Goal: Information Seeking & Learning: Understand process/instructions

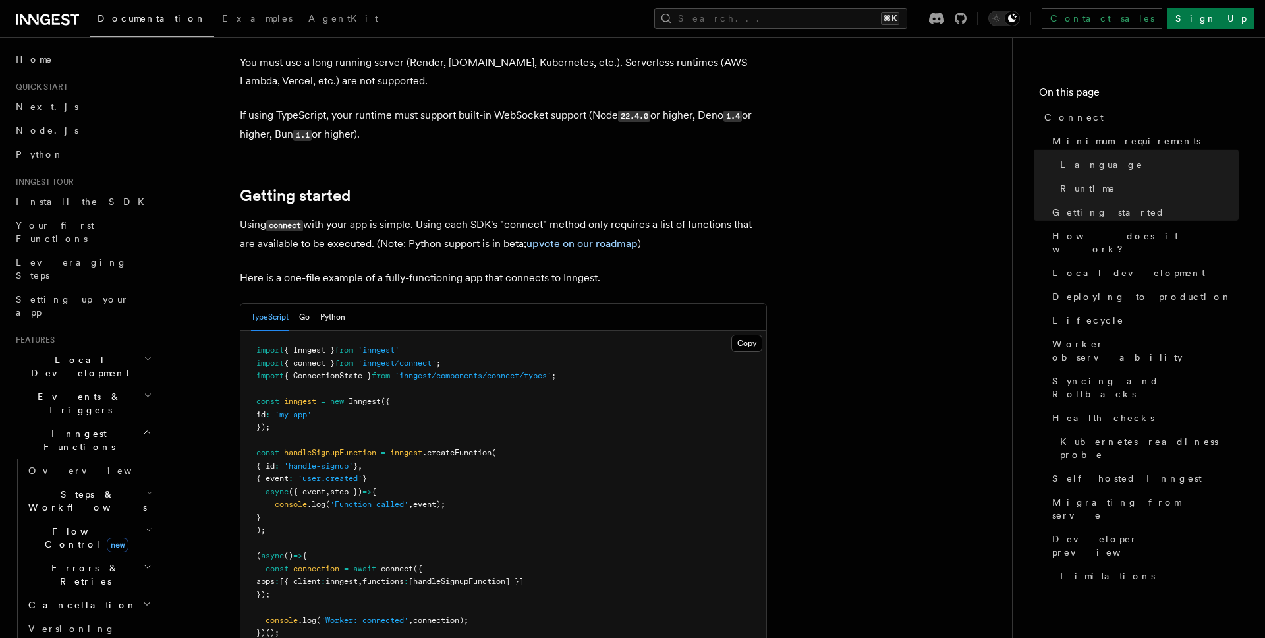
scroll to position [745, 0]
click at [304, 303] on button "Go" at bounding box center [304, 316] width 11 height 27
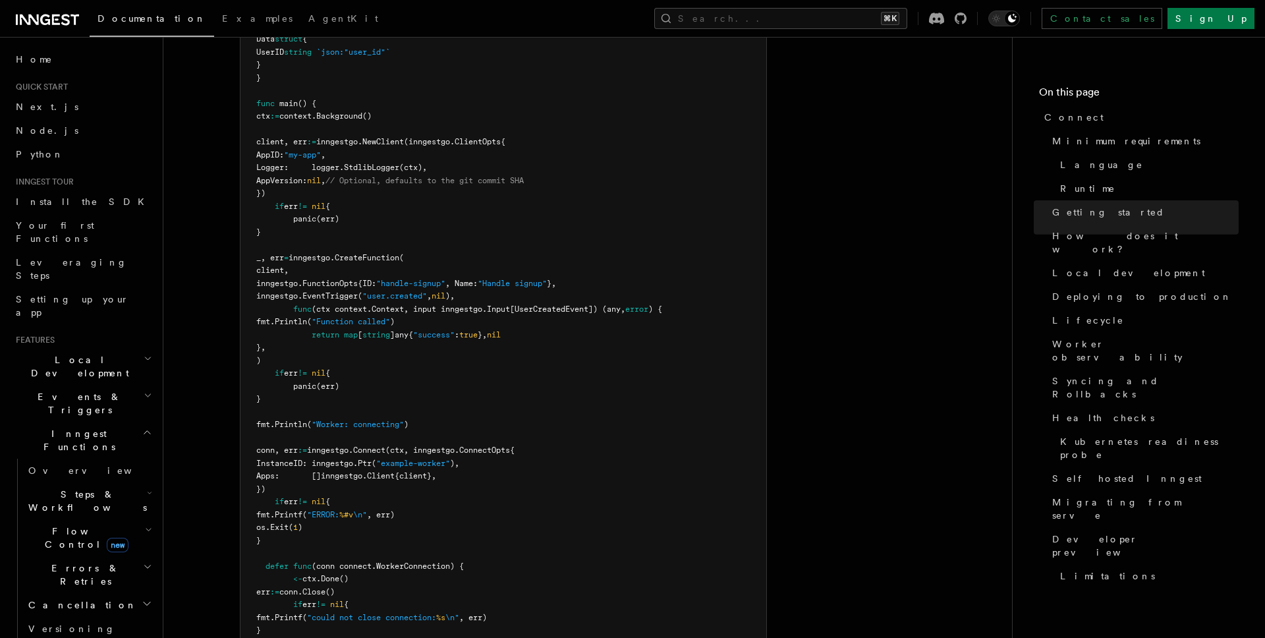
scroll to position [1073, 0]
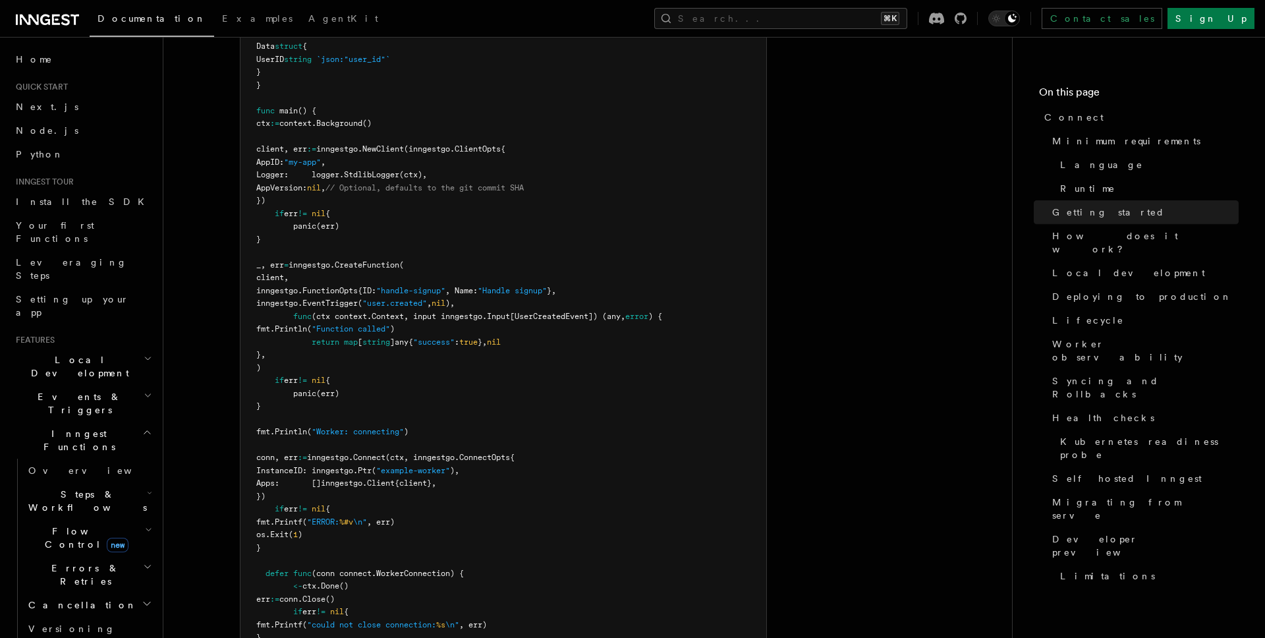
drag, startPoint x: 297, startPoint y: 445, endPoint x: 258, endPoint y: 405, distance: 55.4
click at [258, 405] on pre "type UserCreatedEvent struct { Name string Data struct { UserID string `json:"u…" at bounding box center [504, 342] width 526 height 682
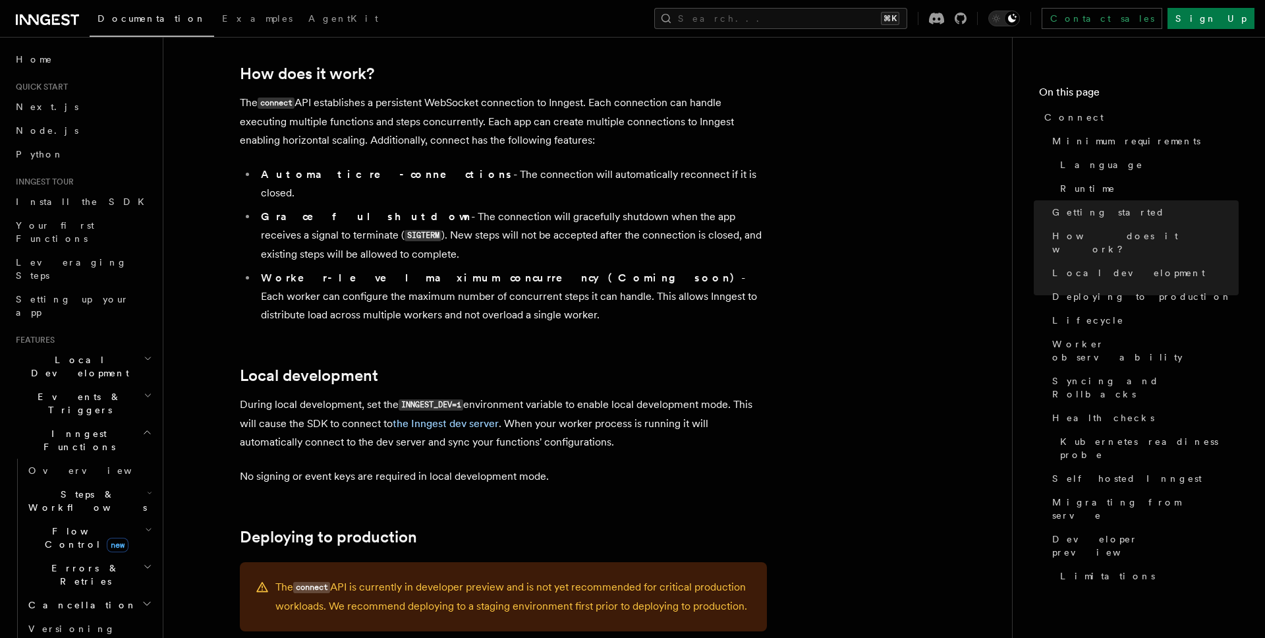
scroll to position [1763, 0]
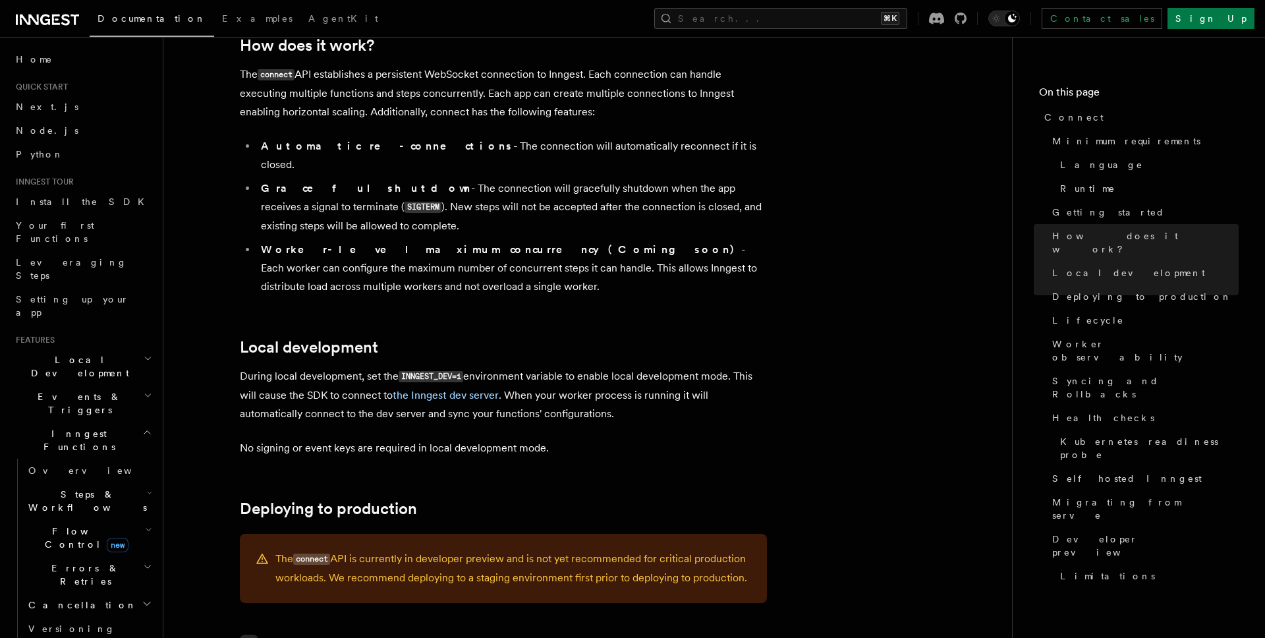
click at [443, 439] on p "No signing or event keys are required in local development mode." at bounding box center [503, 448] width 527 height 18
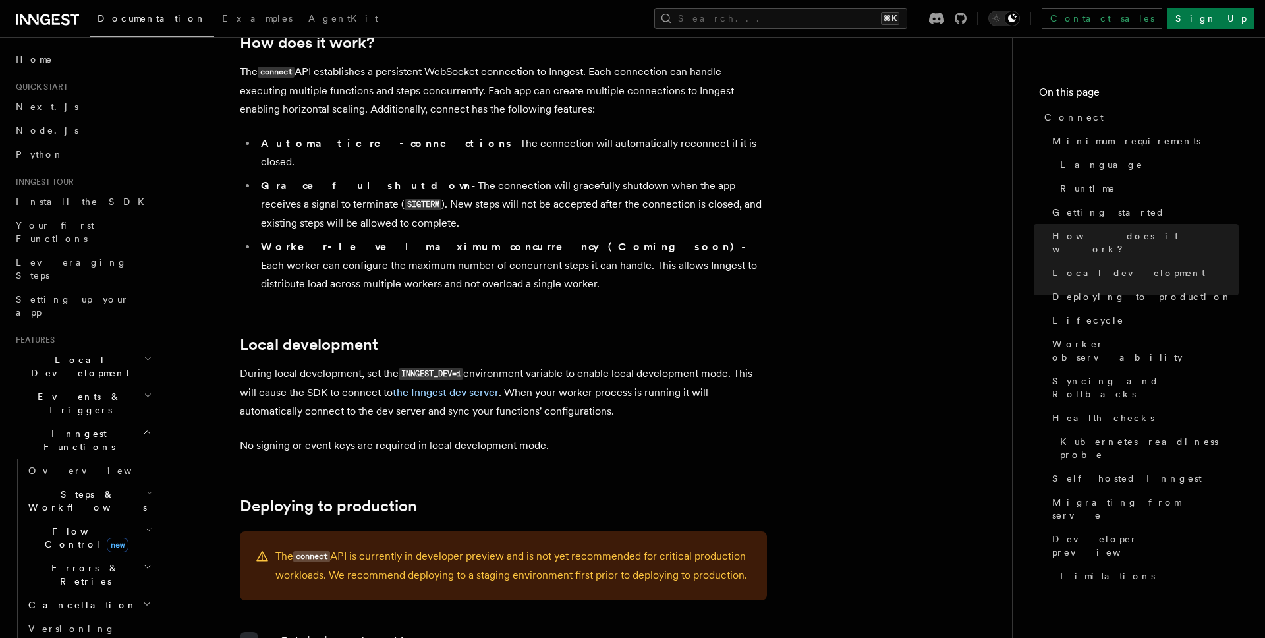
click at [360, 364] on p "During local development, set the INNGEST_DEV=1 environment variable to enable …" at bounding box center [503, 392] width 527 height 56
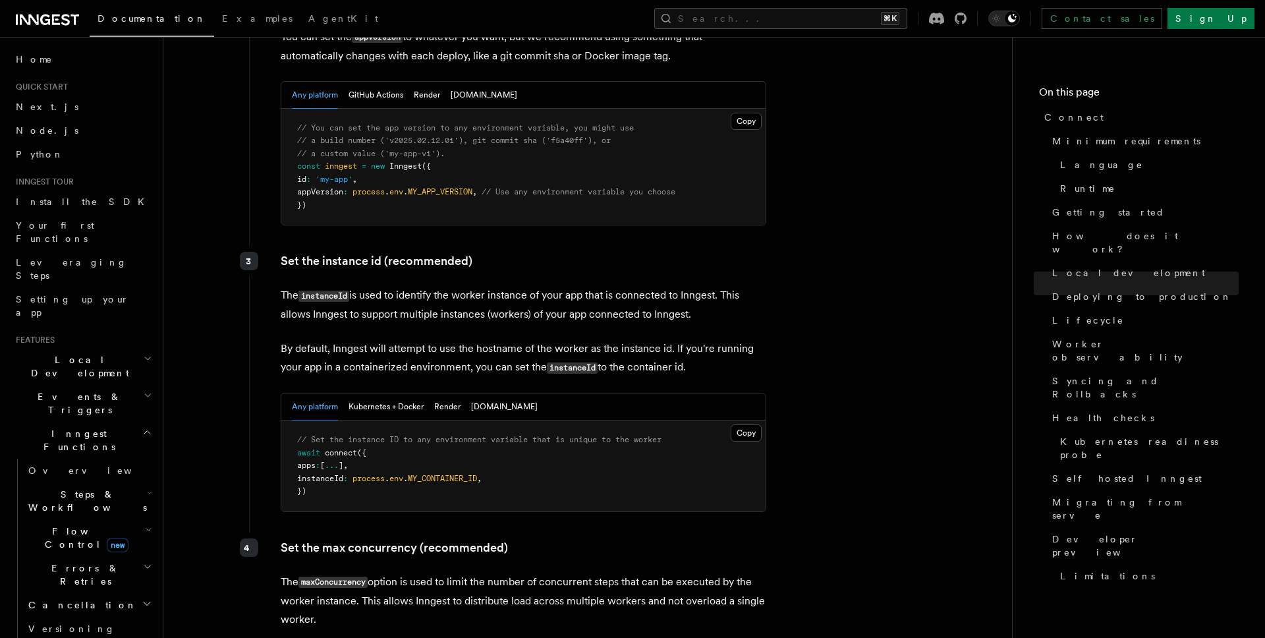
scroll to position [2665, 0]
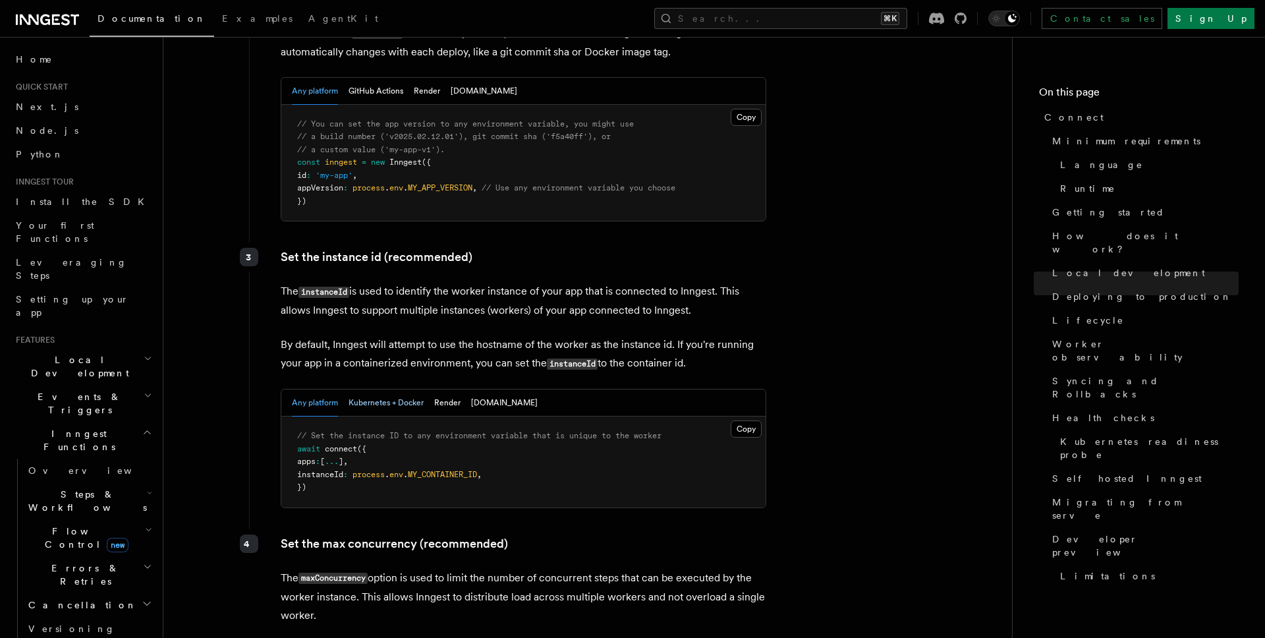
click at [378, 389] on button "Kubernetes + Docker" at bounding box center [386, 402] width 75 height 27
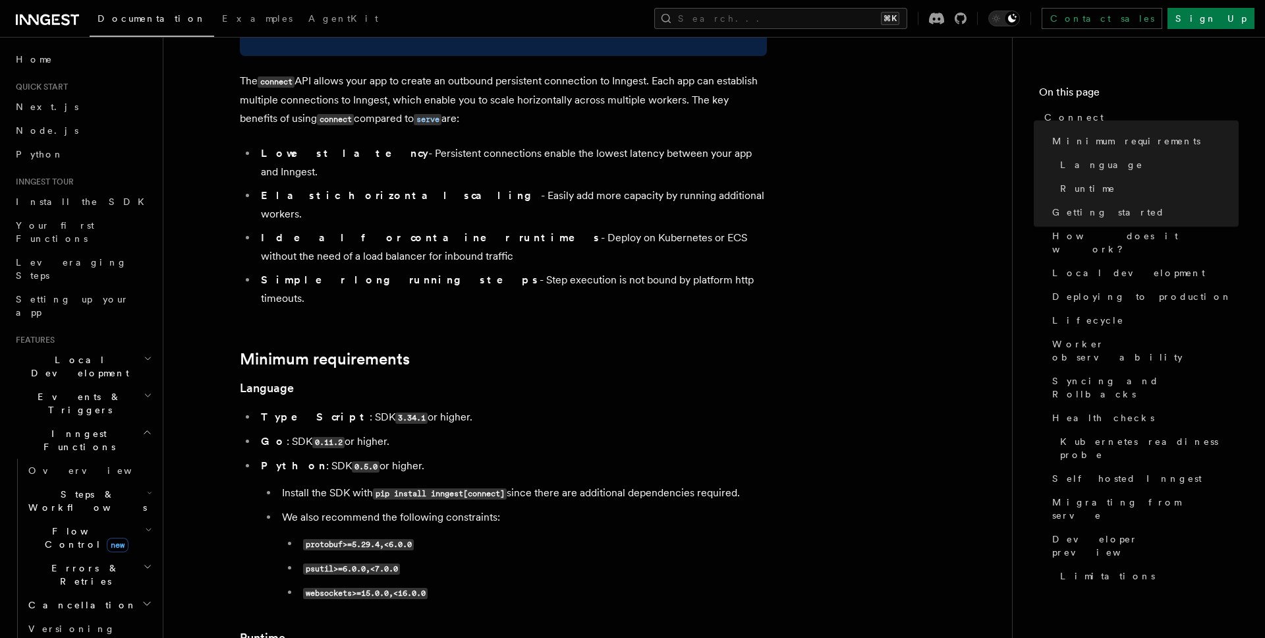
scroll to position [0, 0]
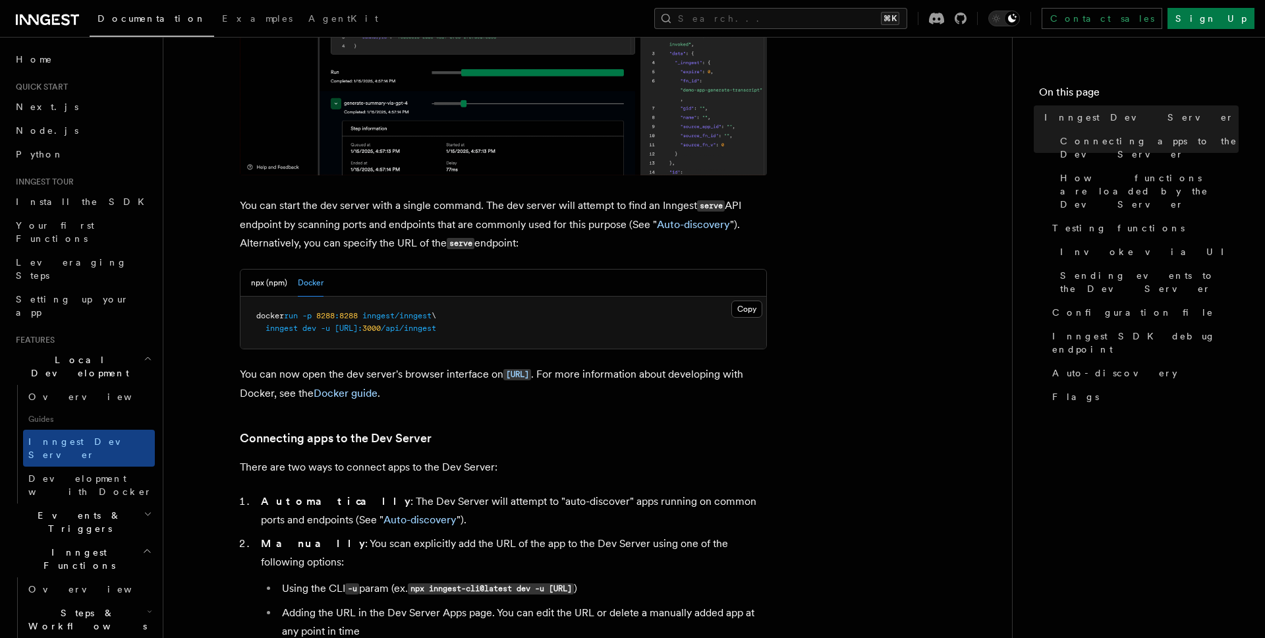
click at [362, 326] on span "http://host.docker.internal:" at bounding box center [349, 328] width 28 height 9
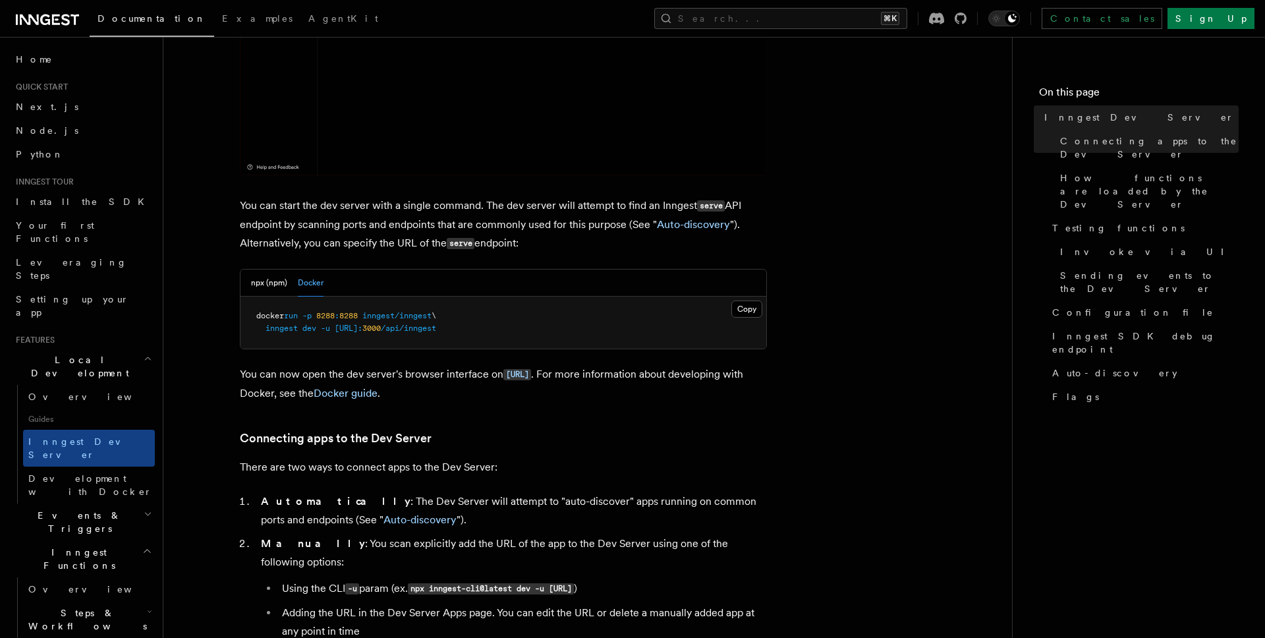
click at [362, 326] on span "http://host.docker.internal:" at bounding box center [349, 328] width 28 height 9
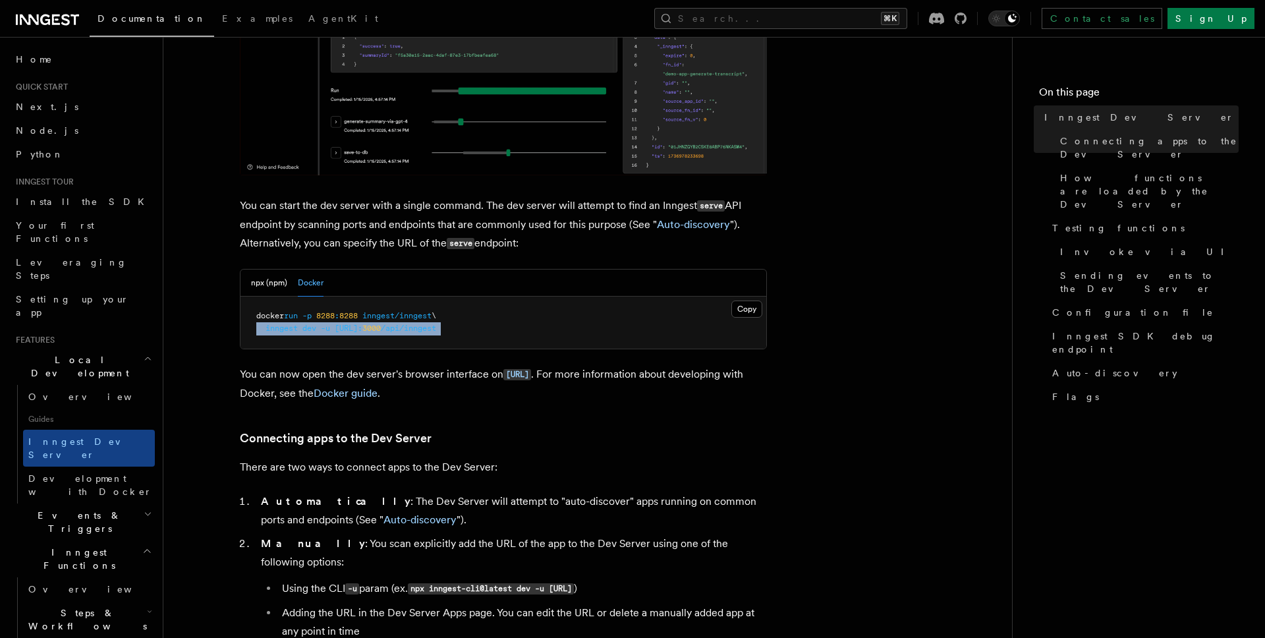
click at [362, 326] on span "http://host.docker.internal:" at bounding box center [349, 328] width 28 height 9
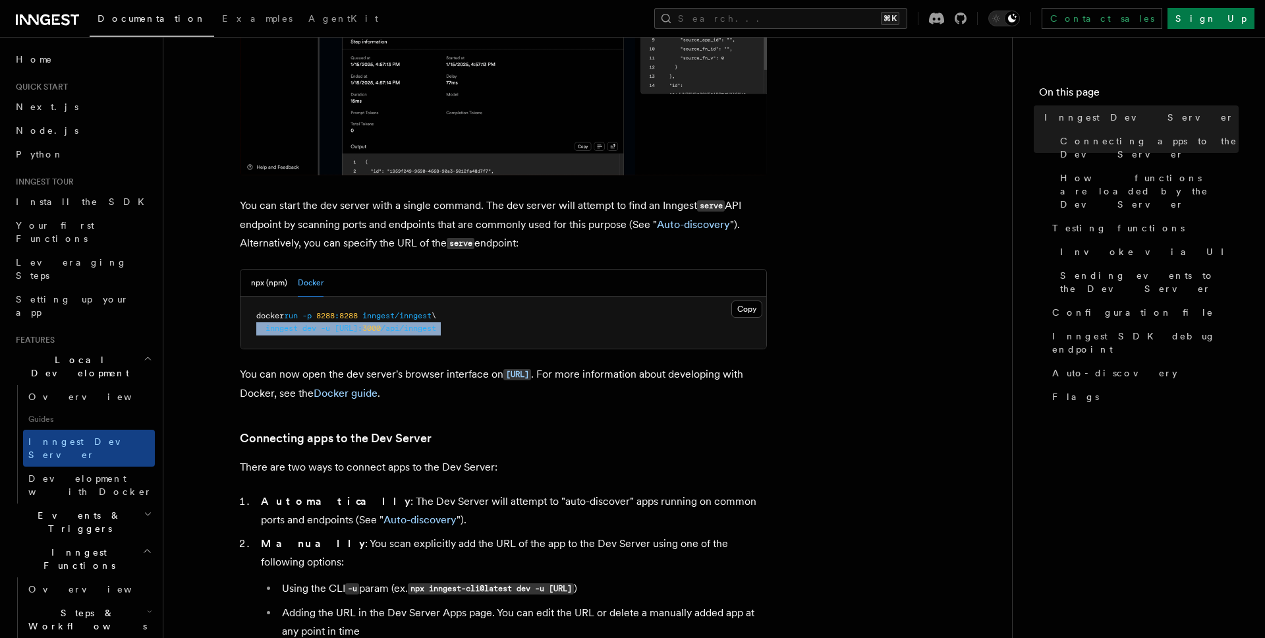
click at [362, 326] on span "http://host.docker.internal:" at bounding box center [349, 328] width 28 height 9
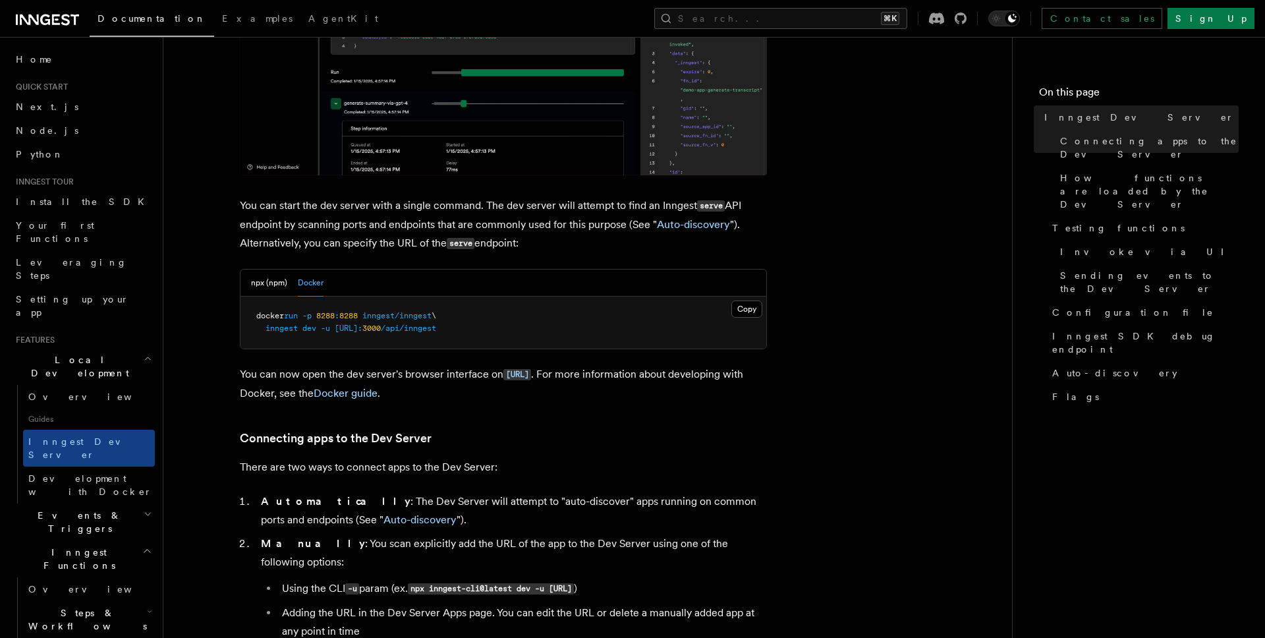
drag, startPoint x: 468, startPoint y: 327, endPoint x: 368, endPoint y: 328, distance: 100.2
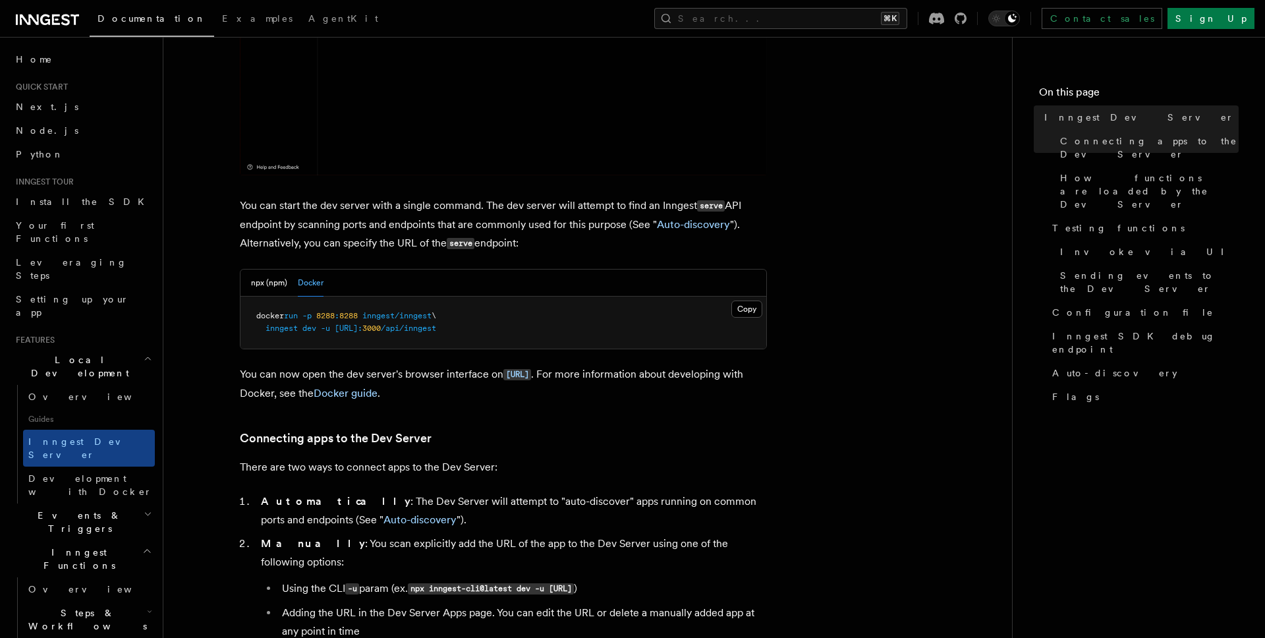
click at [362, 328] on span "http://host.docker.internal:" at bounding box center [349, 328] width 28 height 9
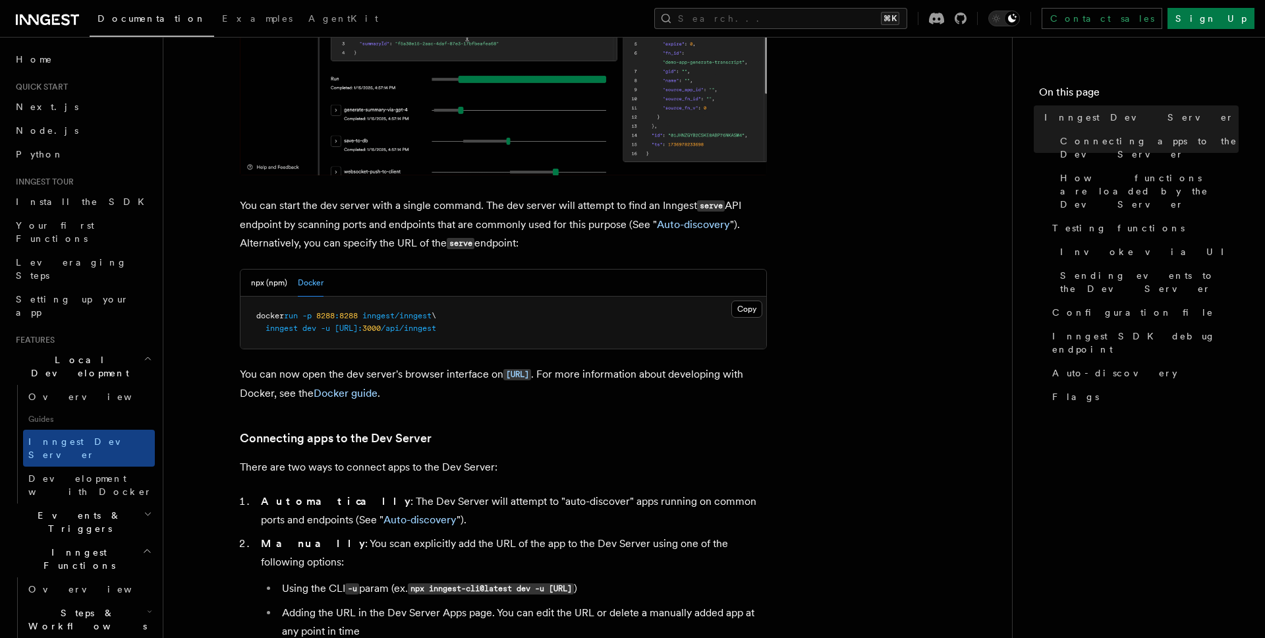
click at [362, 328] on span "http://host.docker.internal:" at bounding box center [349, 328] width 28 height 9
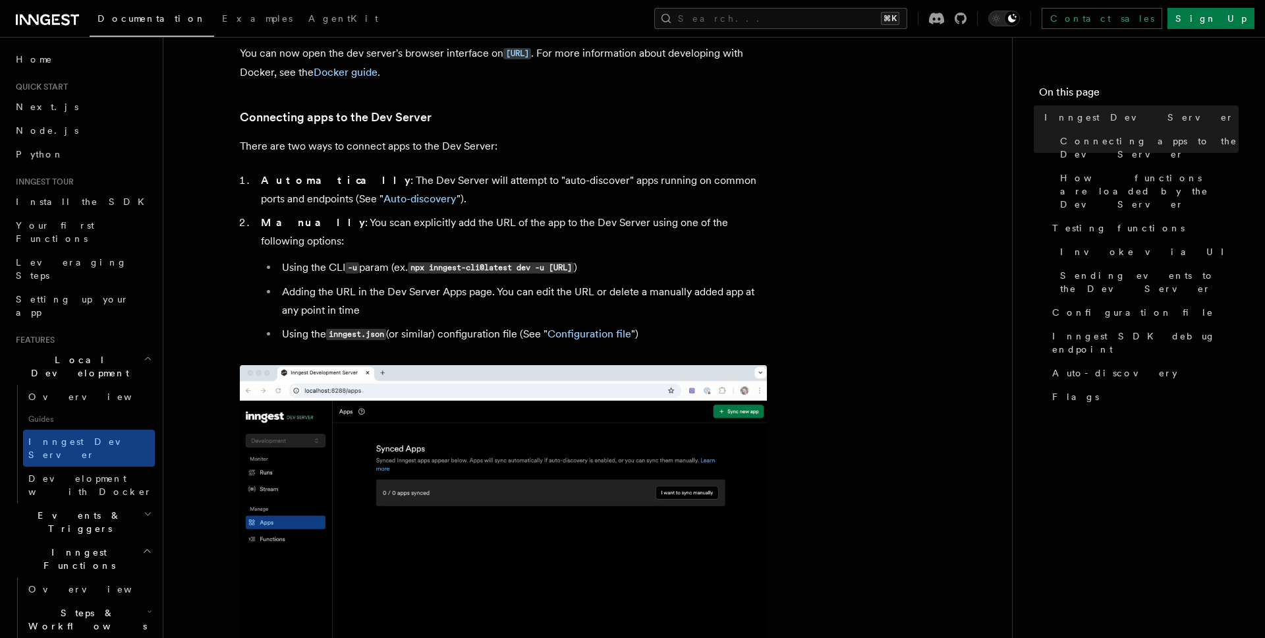
scroll to position [725, 0]
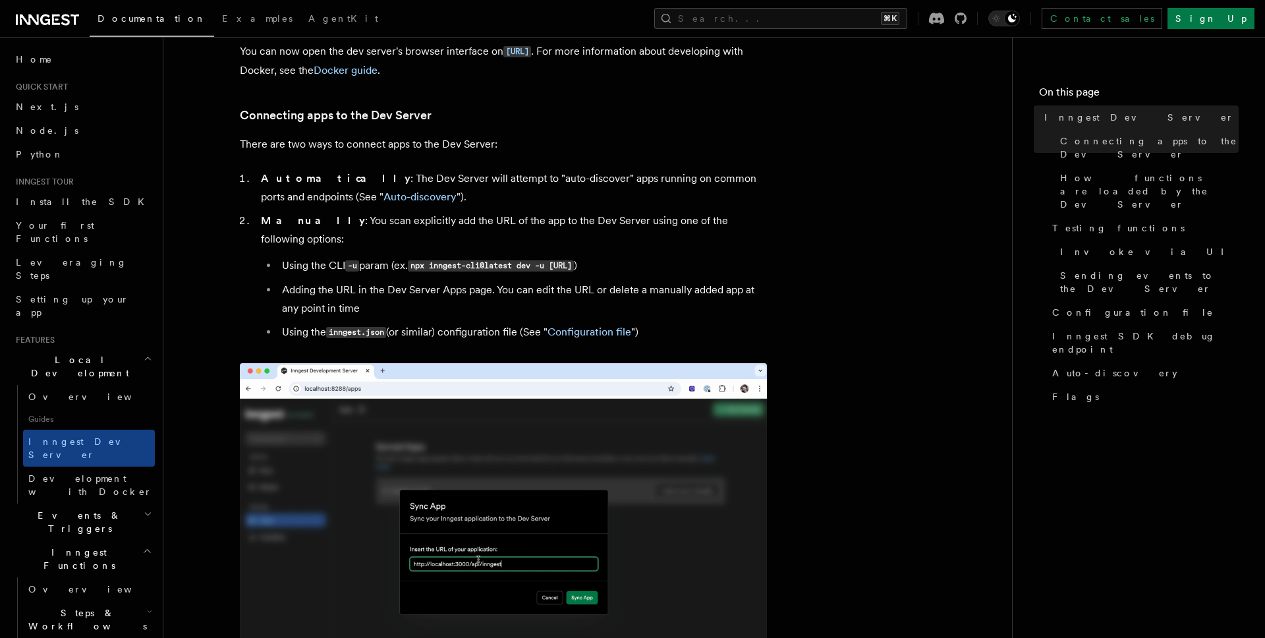
click at [447, 297] on li "Adding the URL in the Dev Server Apps page. You can edit the URL or delete a ma…" at bounding box center [522, 299] width 489 height 37
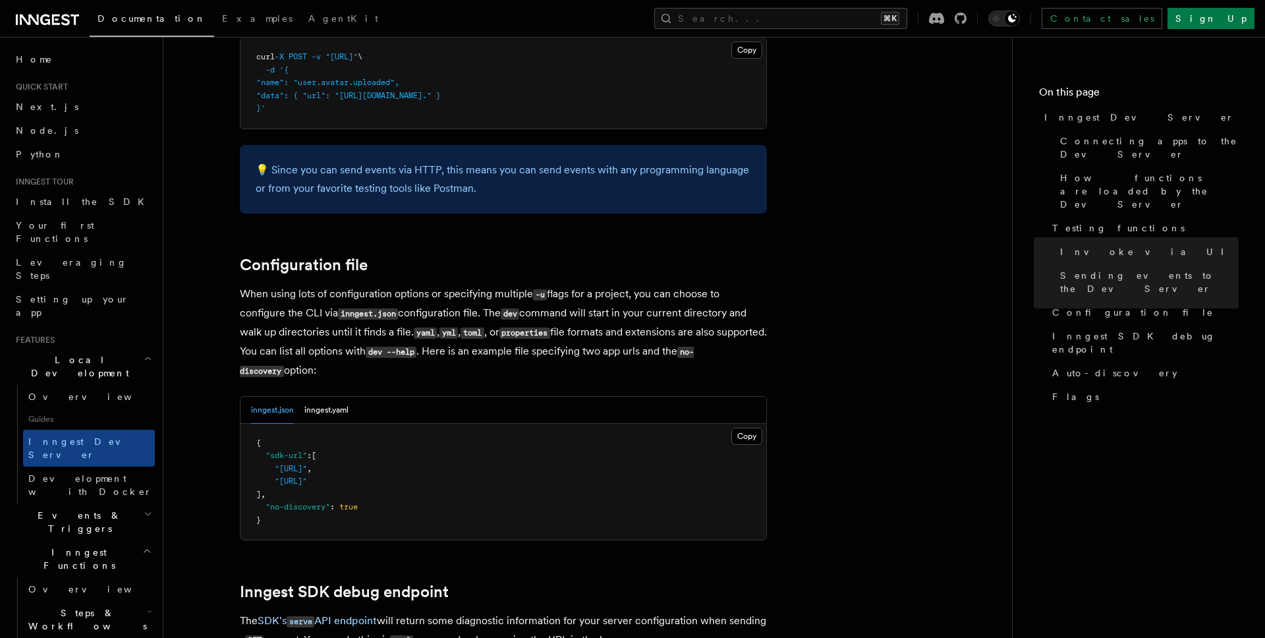
scroll to position [3295, 0]
click at [344, 396] on button "inngest.yaml" at bounding box center [326, 409] width 44 height 27
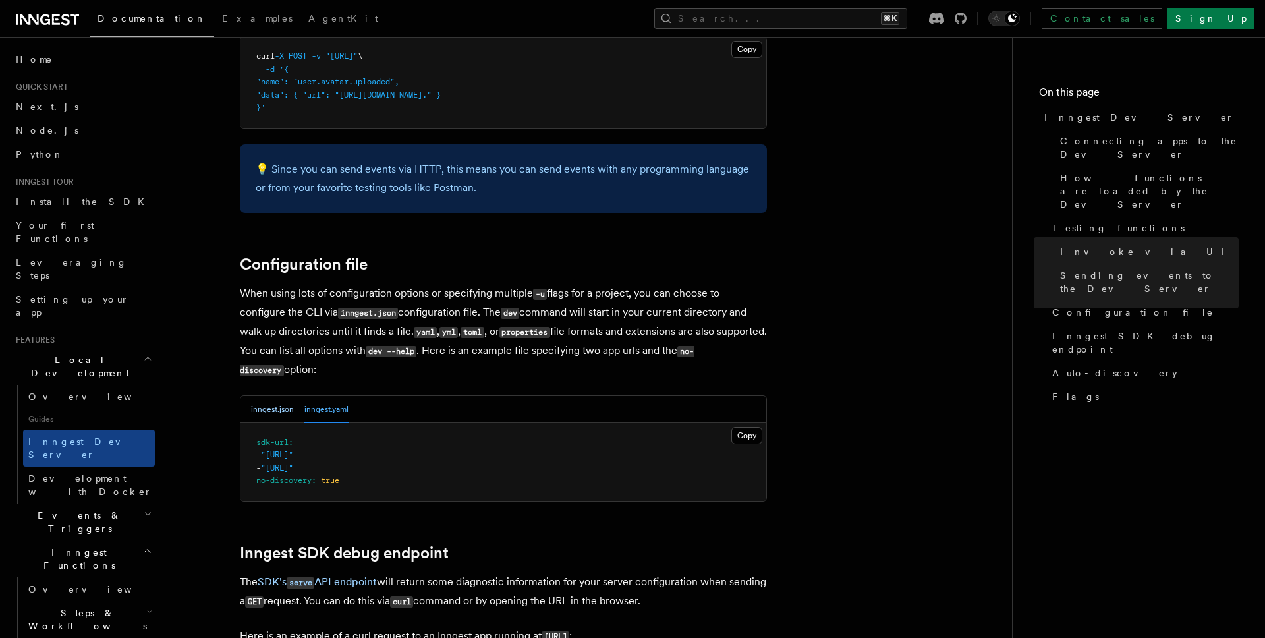
click at [269, 396] on button "inngest.json" at bounding box center [272, 409] width 43 height 27
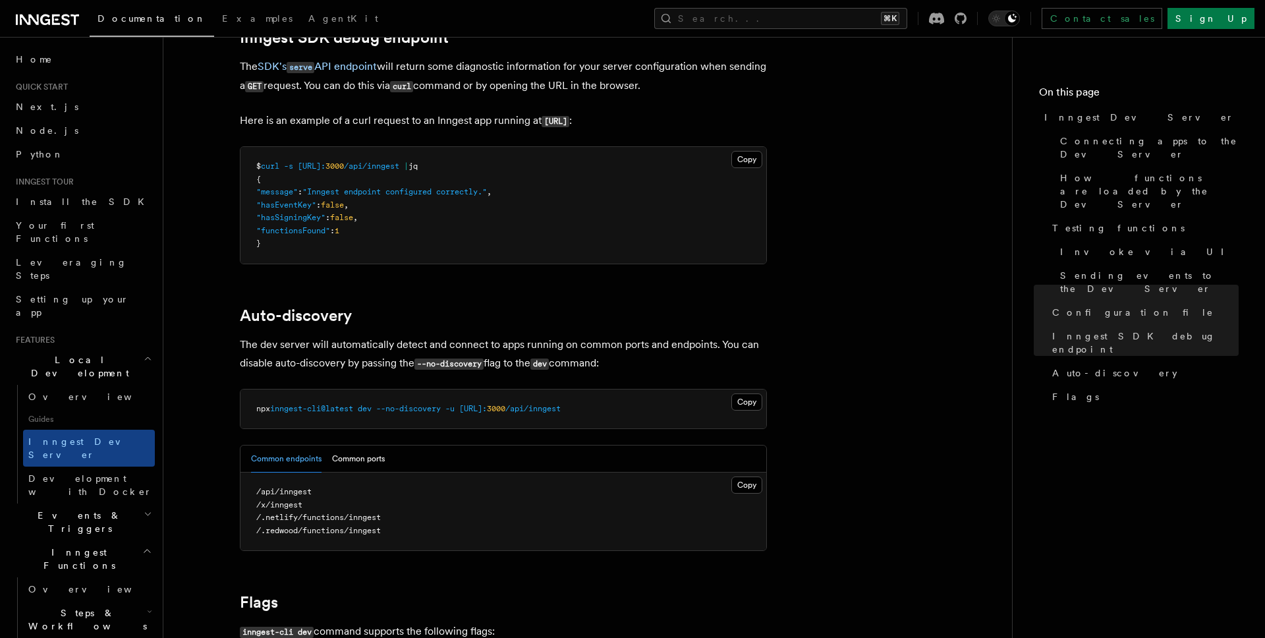
scroll to position [3849, 0]
click at [351, 445] on button "Common ports" at bounding box center [358, 458] width 53 height 27
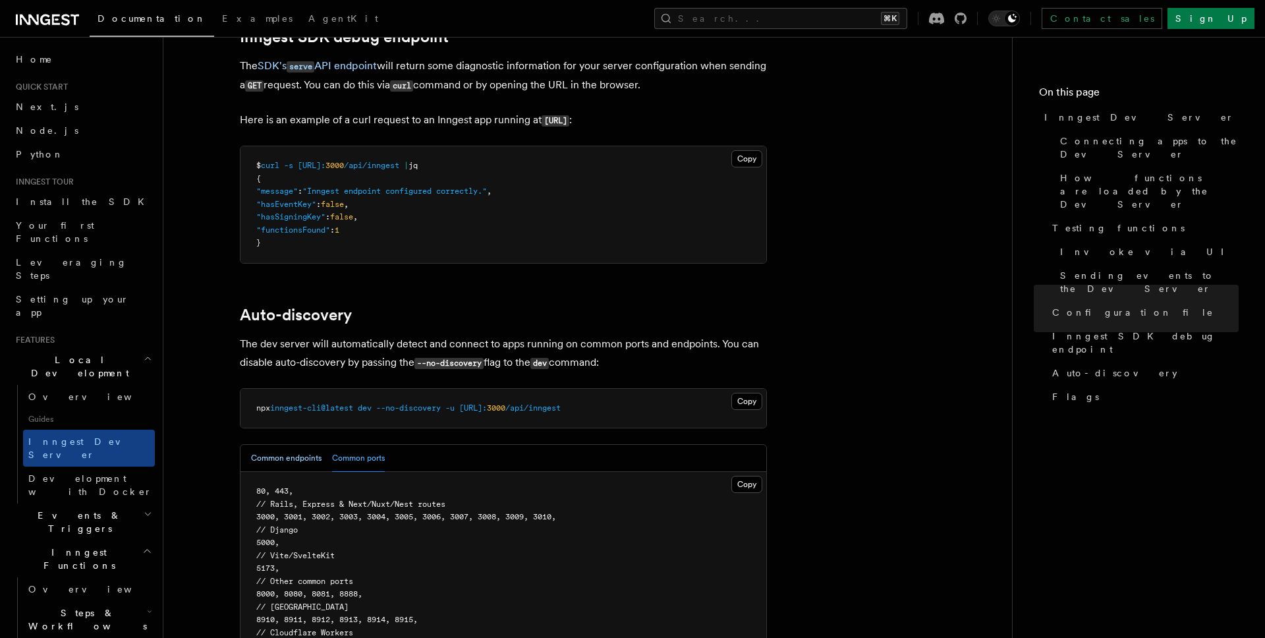
click at [306, 445] on button "Common endpoints" at bounding box center [286, 458] width 71 height 27
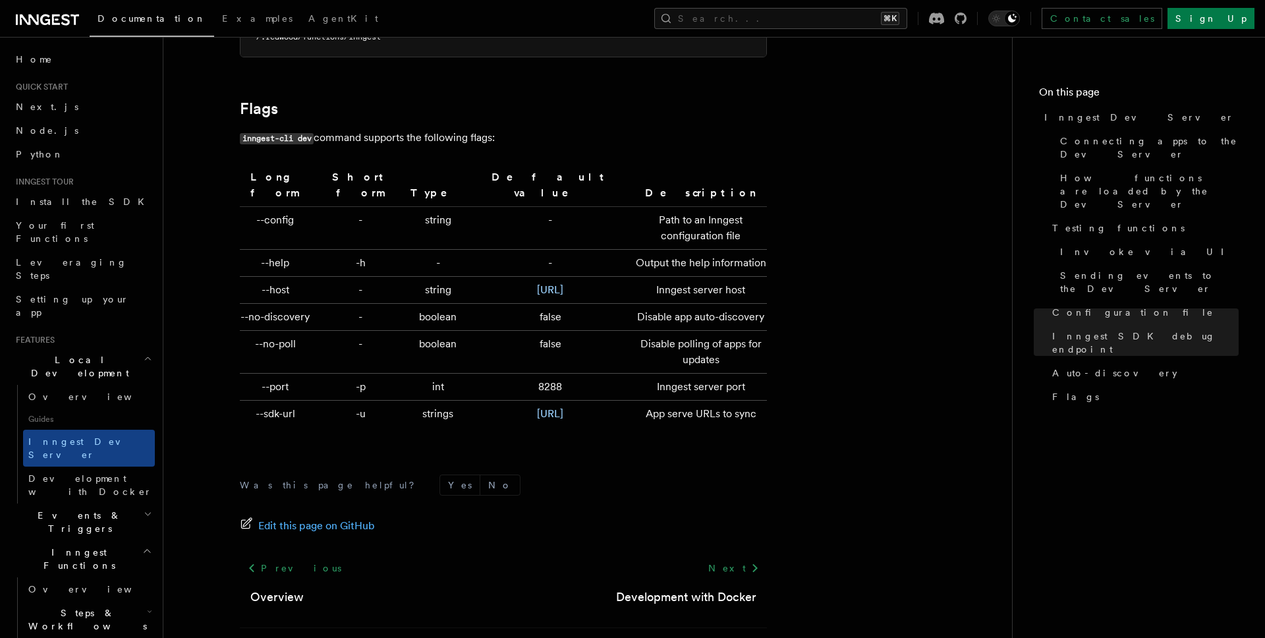
scroll to position [4380, 0]
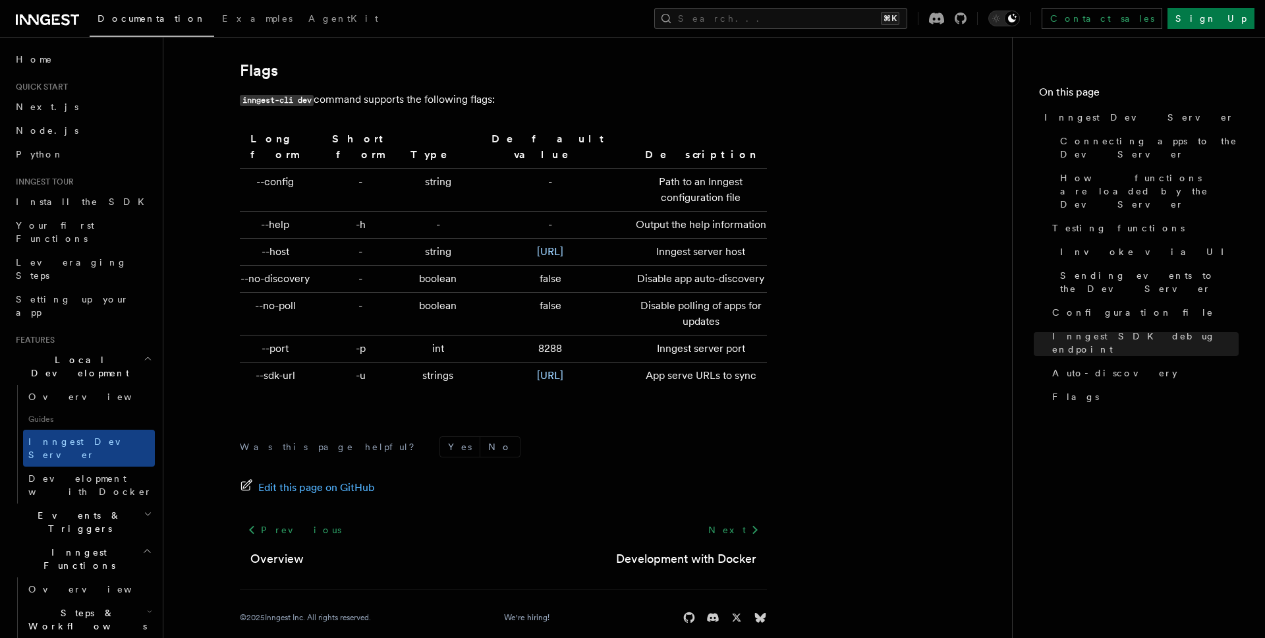
click at [604, 444] on footer "Was this page helpful? Yes No Edit this page on GitHub Previous Overview Next D…" at bounding box center [503, 530] width 527 height 188
click at [106, 473] on span "Development with Docker" at bounding box center [90, 485] width 124 height 24
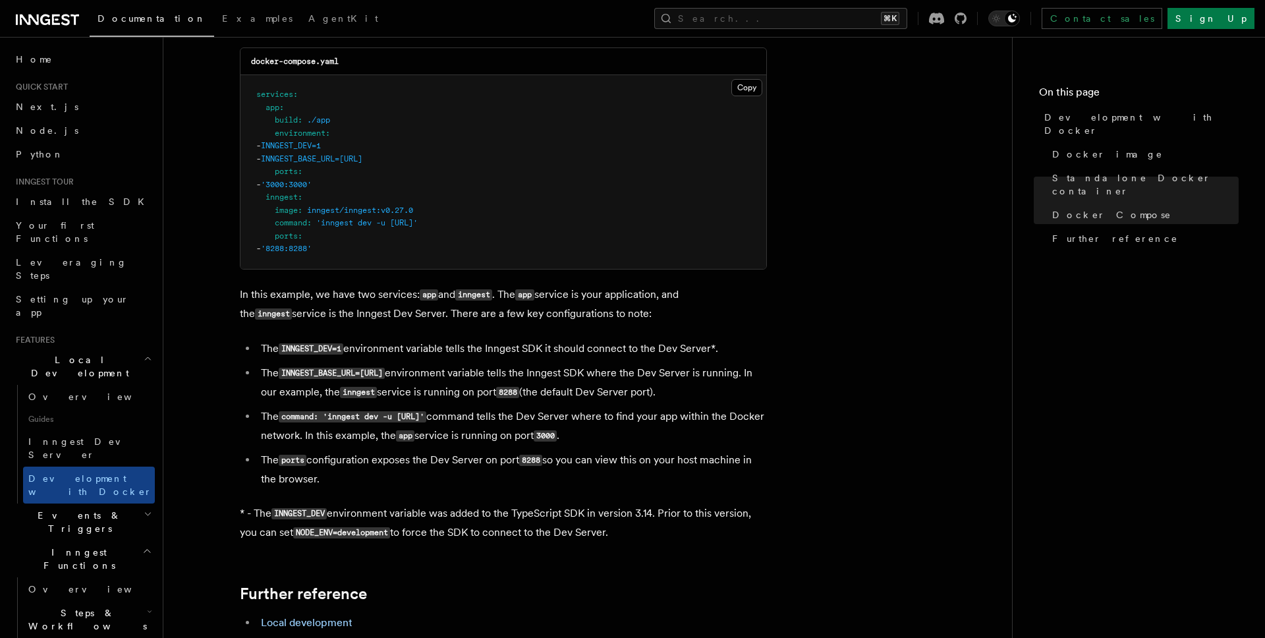
scroll to position [877, 0]
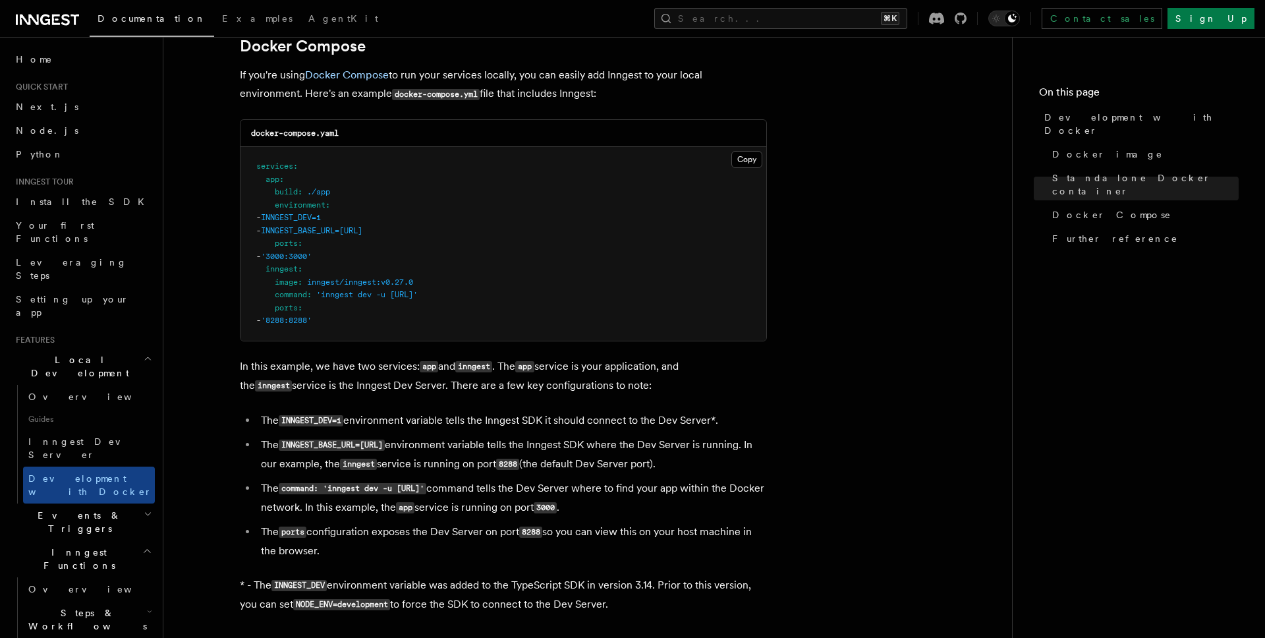
click at [339, 234] on span "INNGEST_BASE_URL=[URL]" at bounding box center [311, 230] width 101 height 9
drag, startPoint x: 293, startPoint y: 231, endPoint x: 368, endPoint y: 233, distance: 75.8
click at [362, 233] on span "- INNGEST_BASE_URL=http://inngest:8288" at bounding box center [309, 230] width 106 height 9
click at [362, 233] on span "INNGEST_BASE_URL=[URL]" at bounding box center [311, 230] width 101 height 9
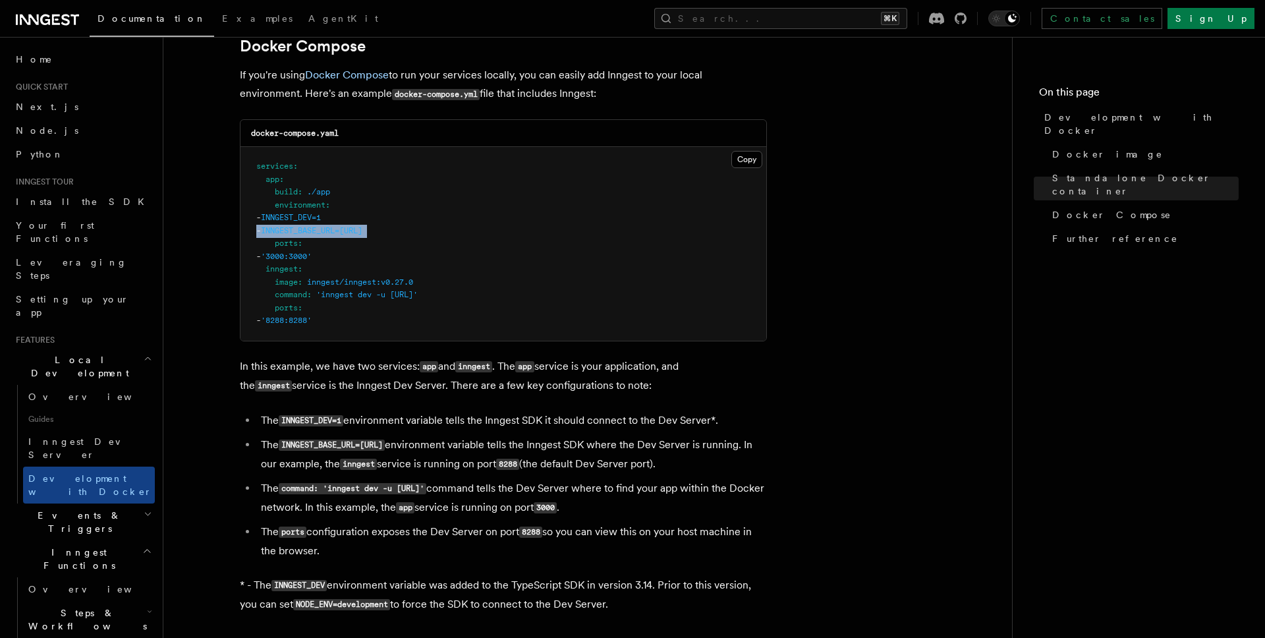
click at [362, 233] on span "INNGEST_BASE_URL=[URL]" at bounding box center [311, 230] width 101 height 9
copy code "- INNGEST_BASE_URL=http://inngest:8288"
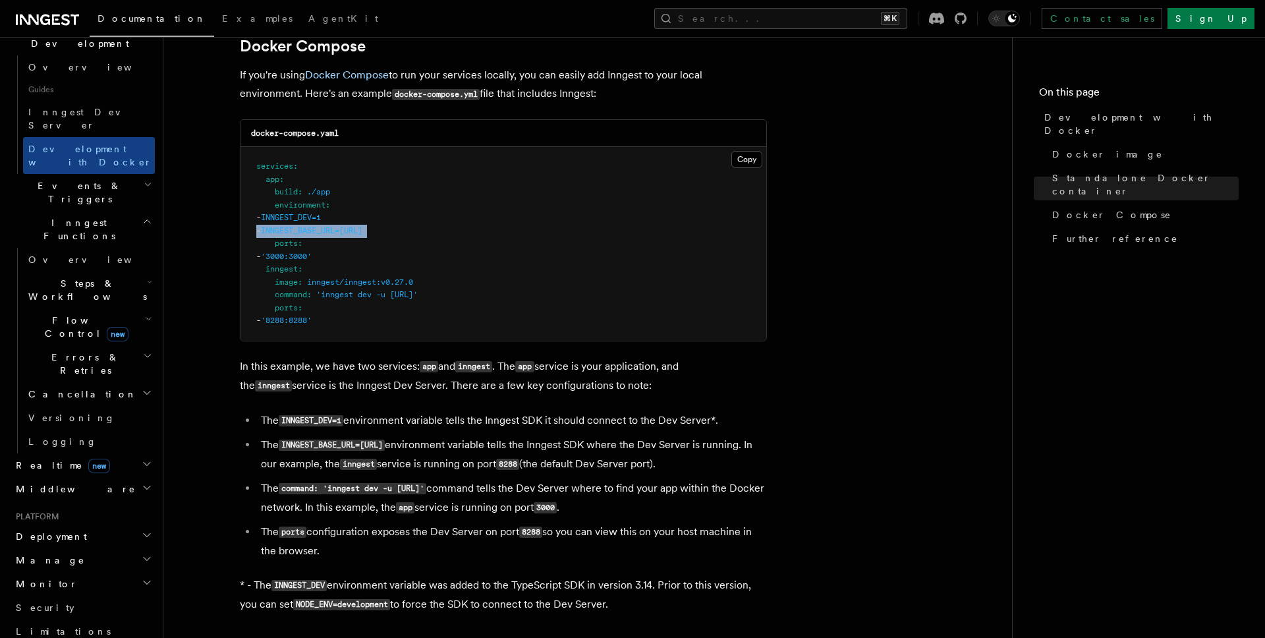
scroll to position [296, 0]
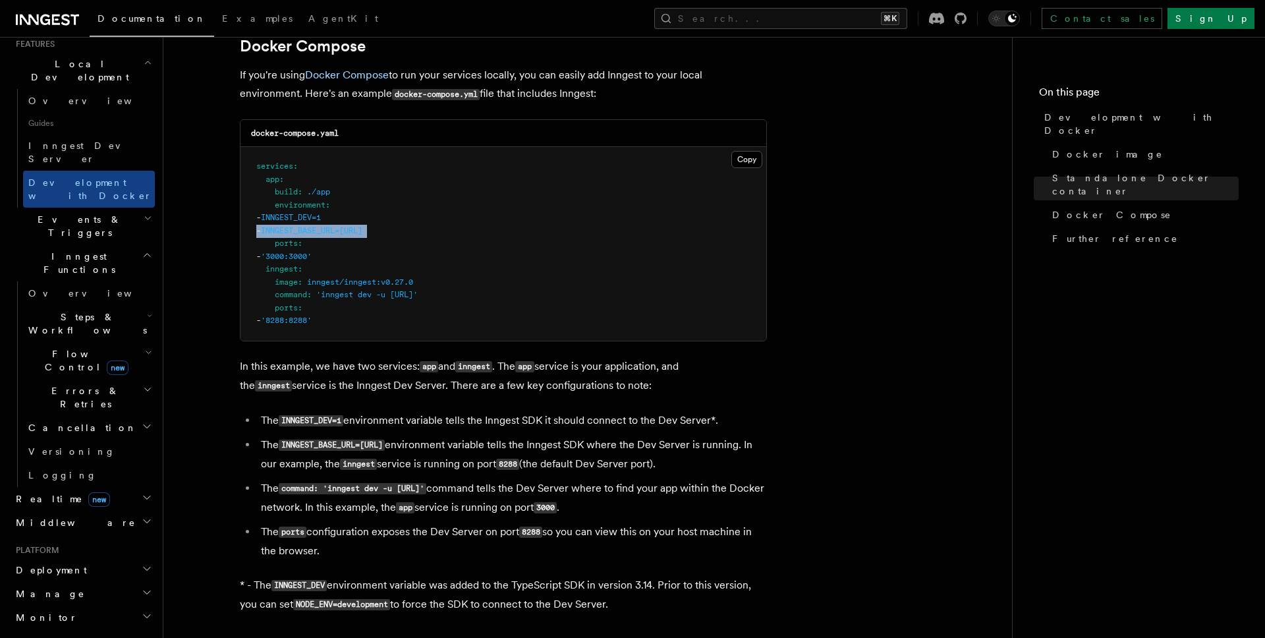
click at [71, 558] on h2 "Deployment" at bounding box center [83, 570] width 144 height 24
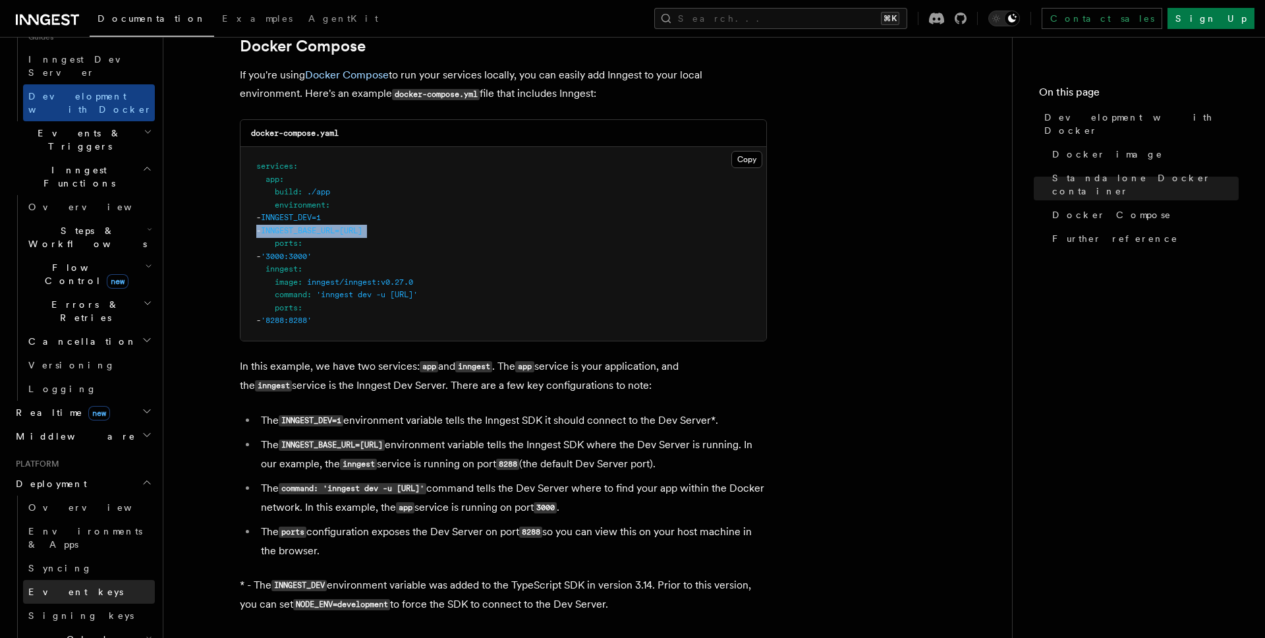
scroll to position [410, 0]
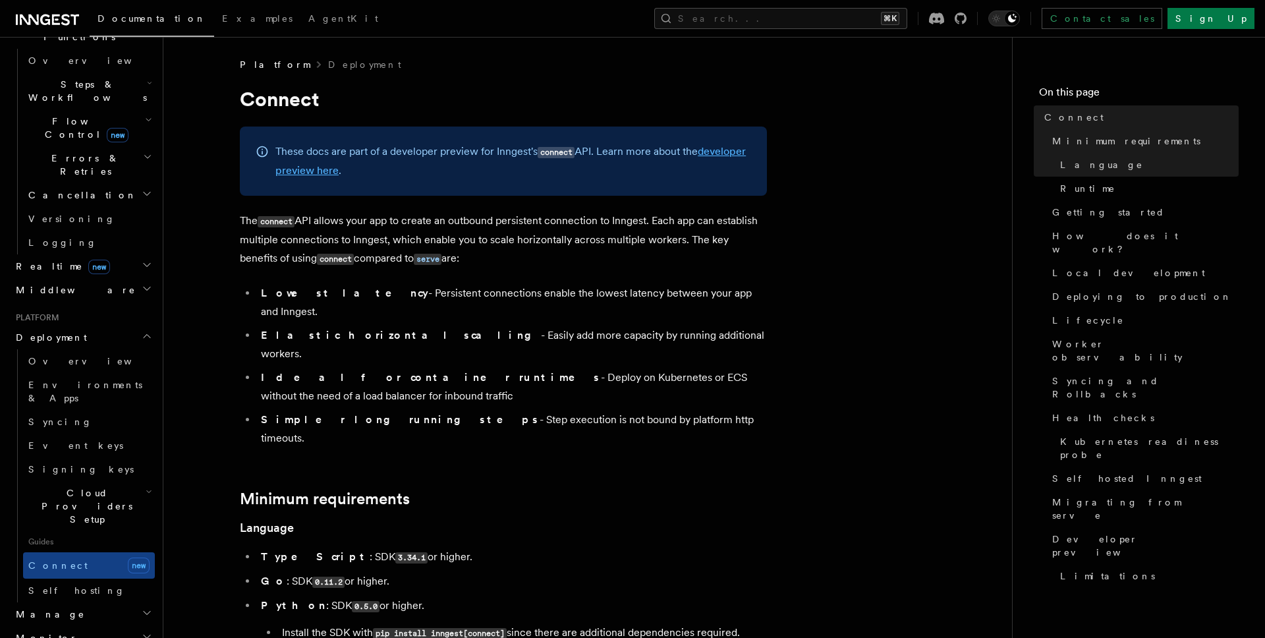
click at [364, 171] on link "developer preview here" at bounding box center [510, 161] width 470 height 32
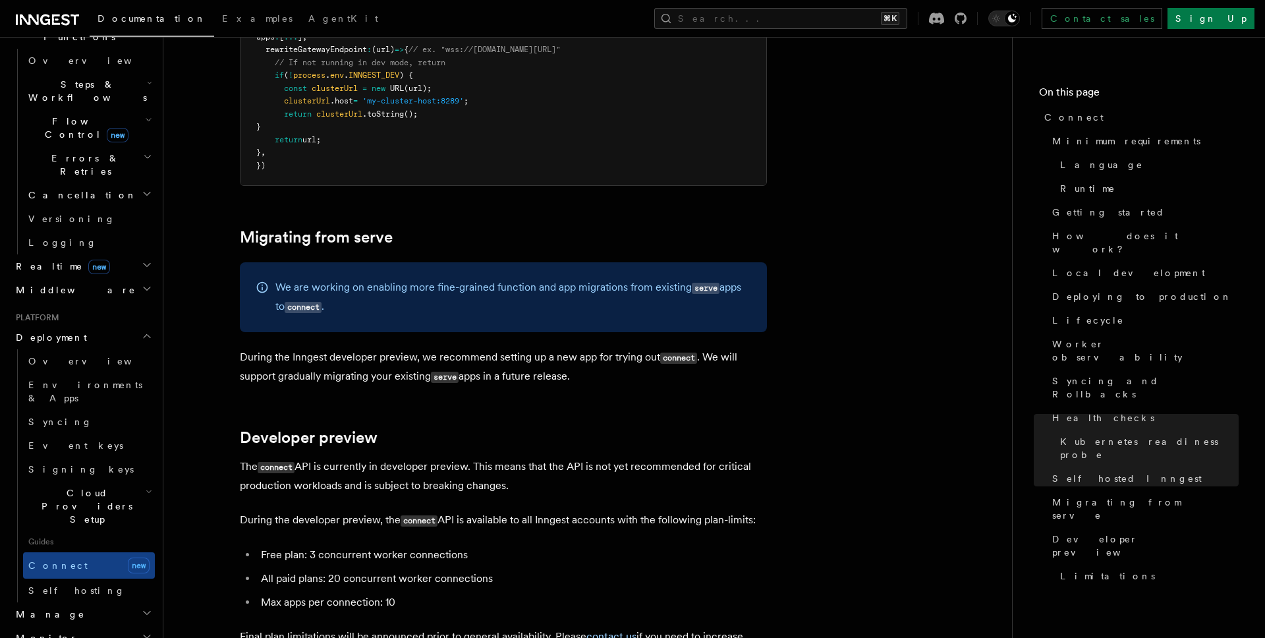
scroll to position [7220, 0]
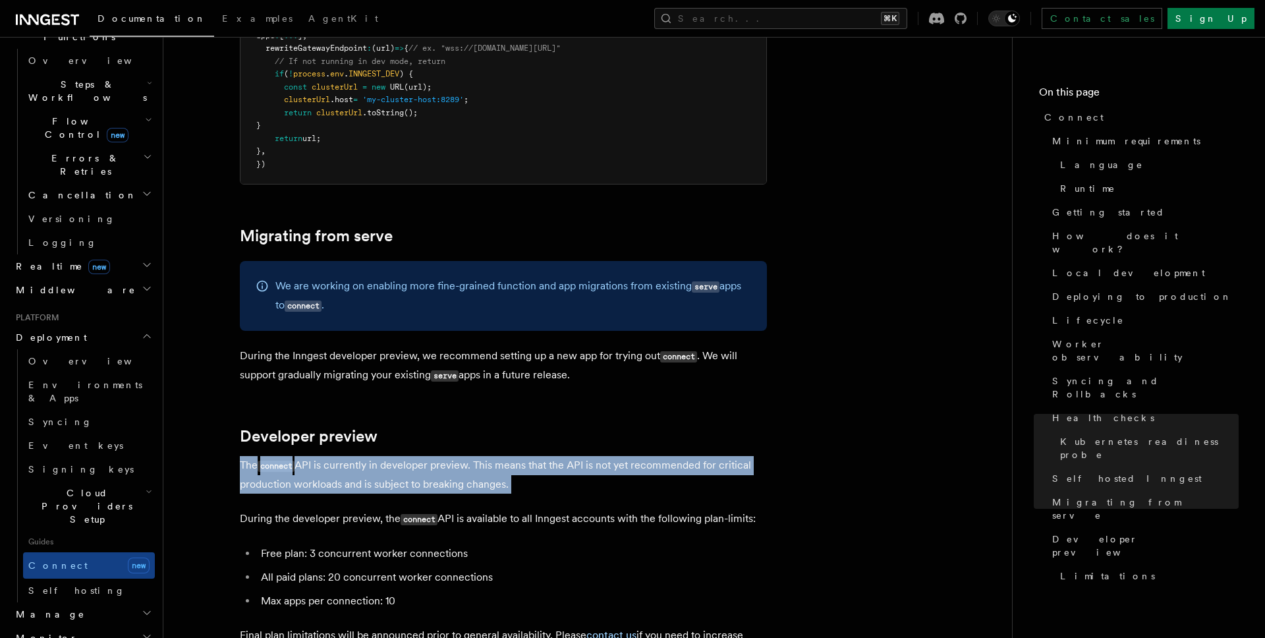
drag, startPoint x: 241, startPoint y: 368, endPoint x: 515, endPoint y: 405, distance: 275.9
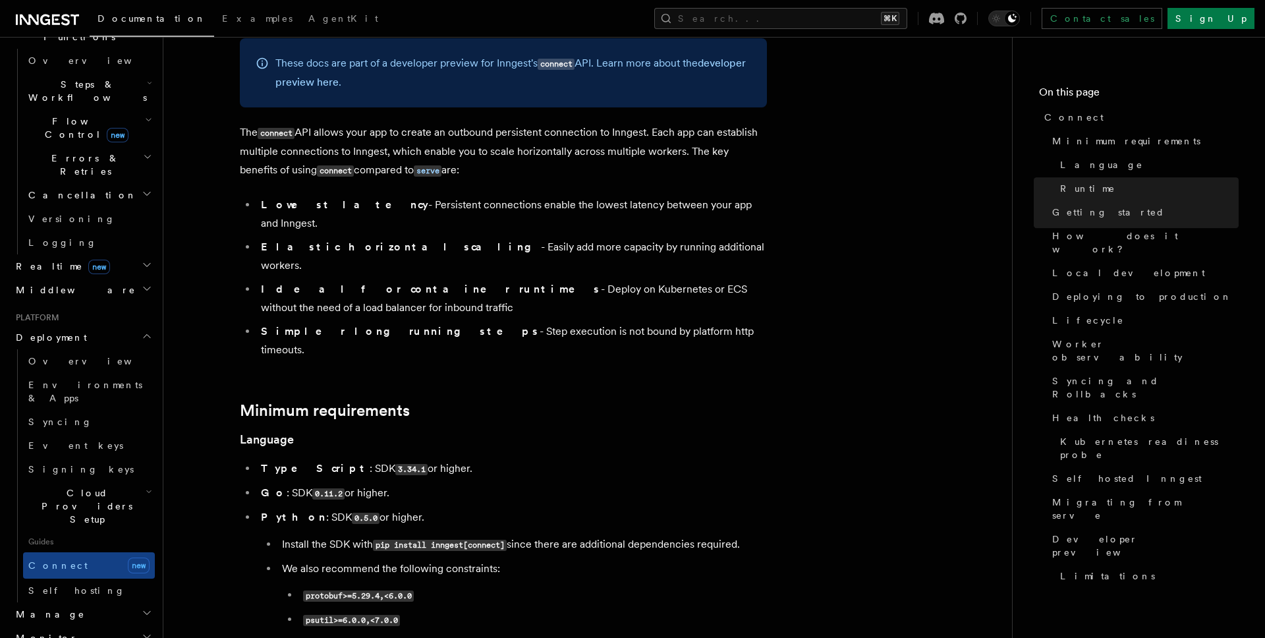
scroll to position [74, 0]
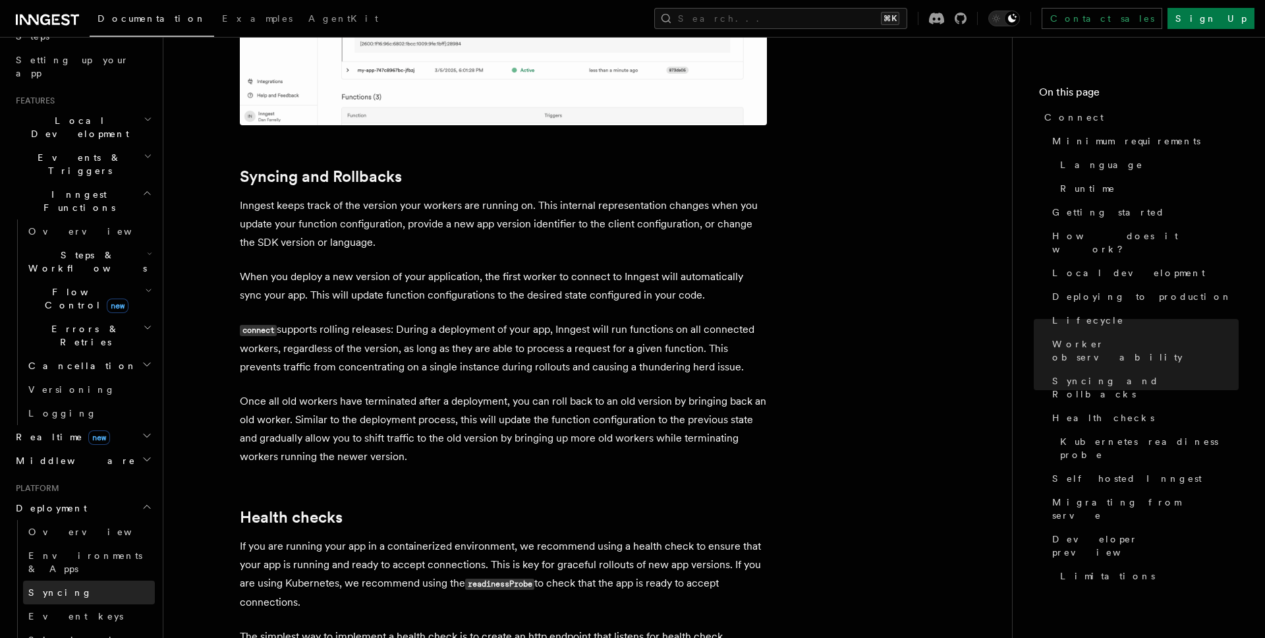
scroll to position [261, 0]
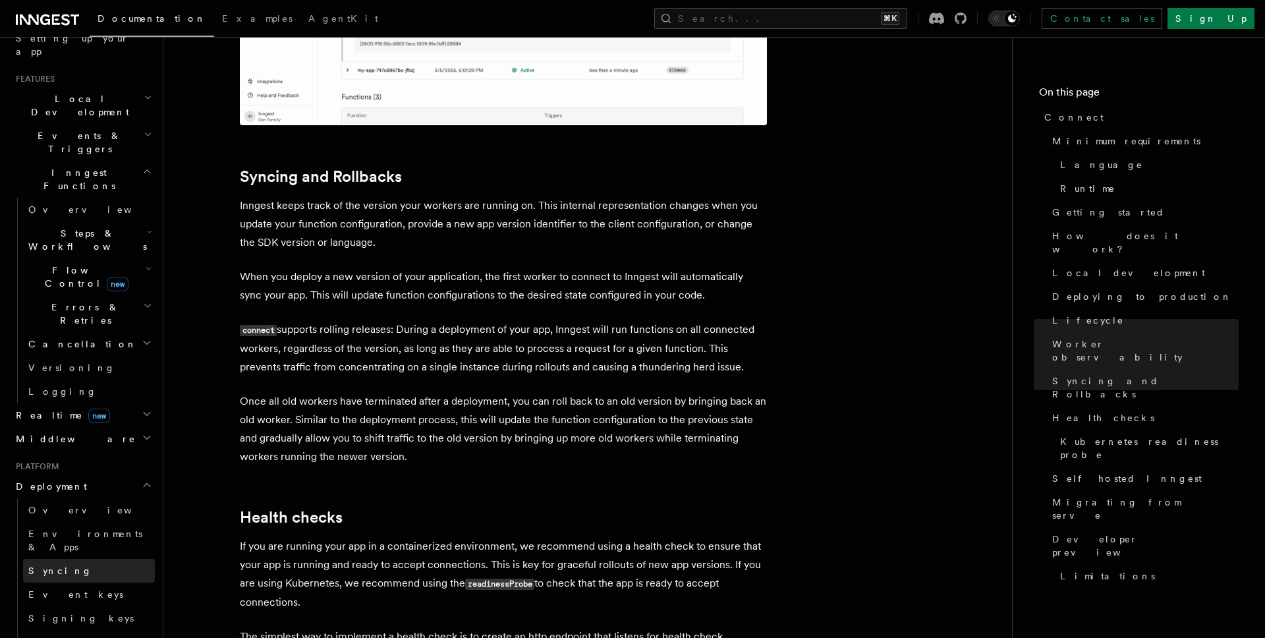
click at [72, 559] on link "Syncing" at bounding box center [89, 571] width 132 height 24
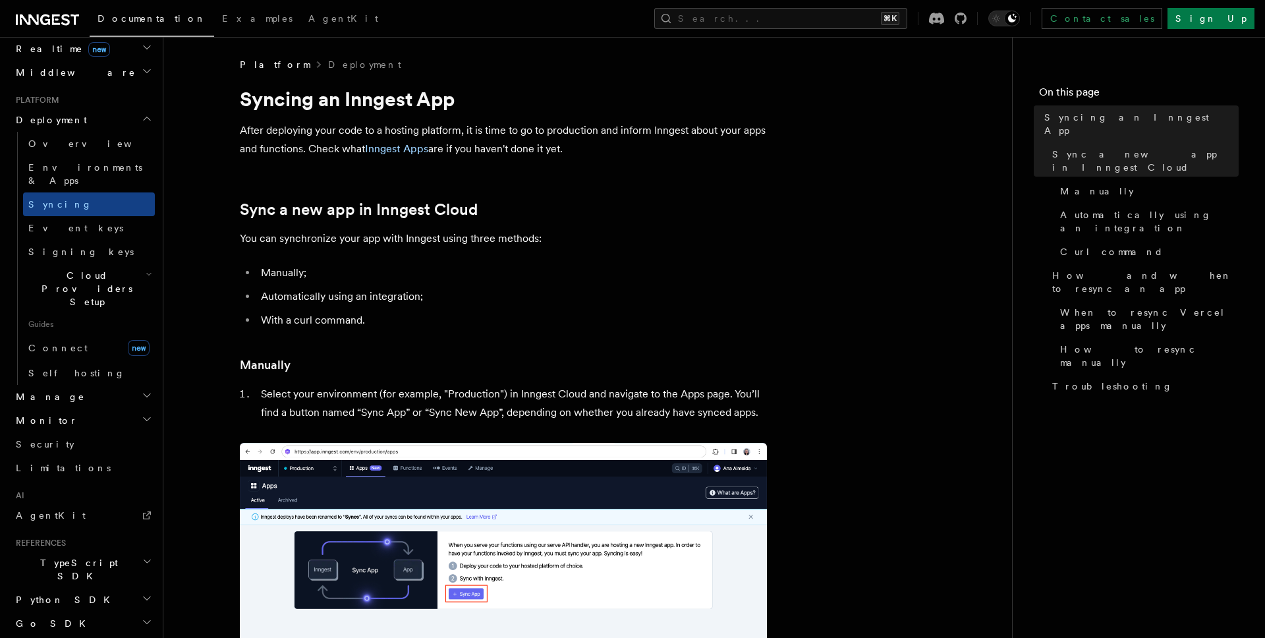
scroll to position [613, 0]
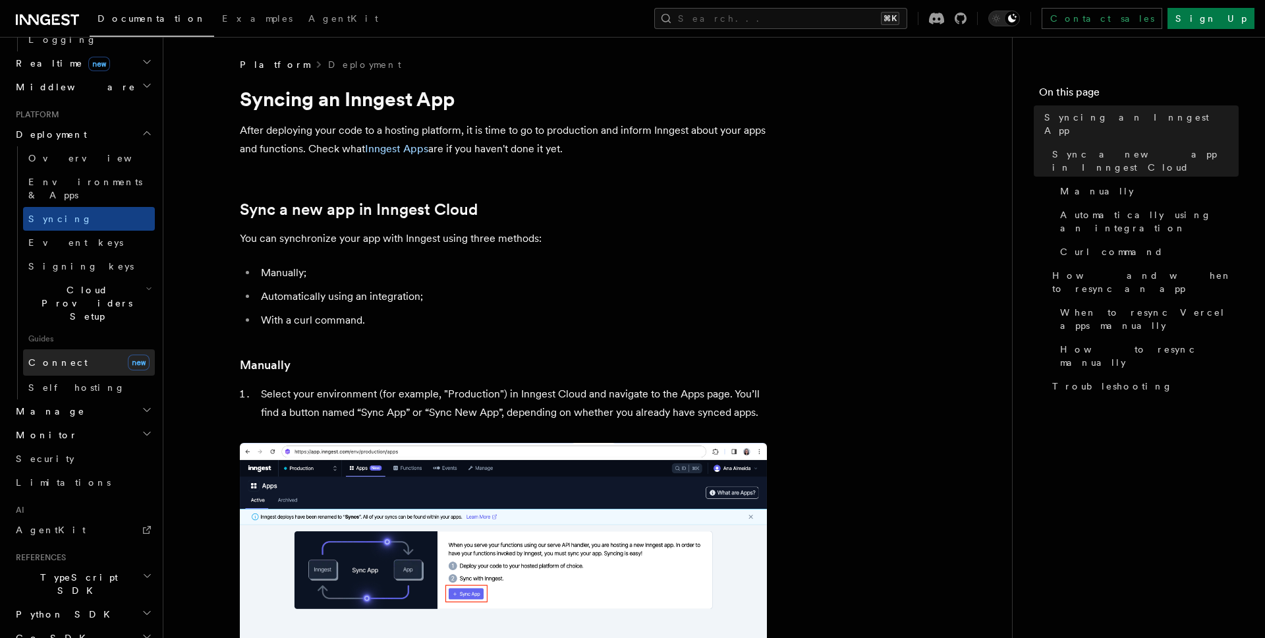
click at [96, 349] on link "Connect new" at bounding box center [89, 362] width 132 height 26
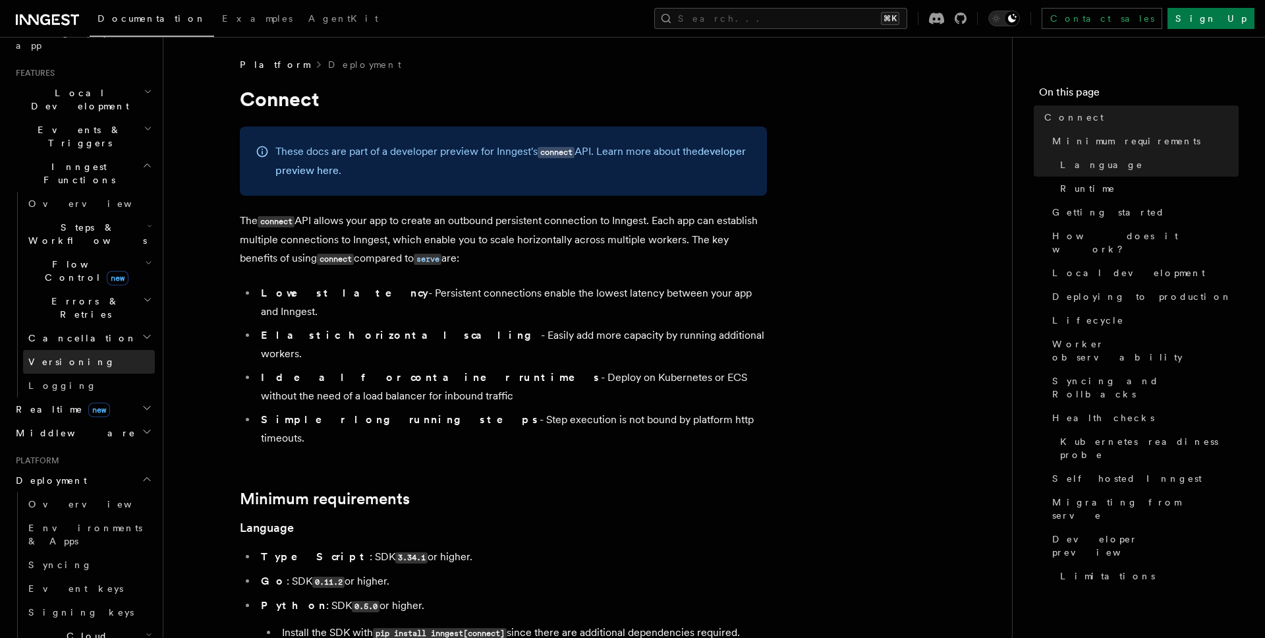
scroll to position [262, 0]
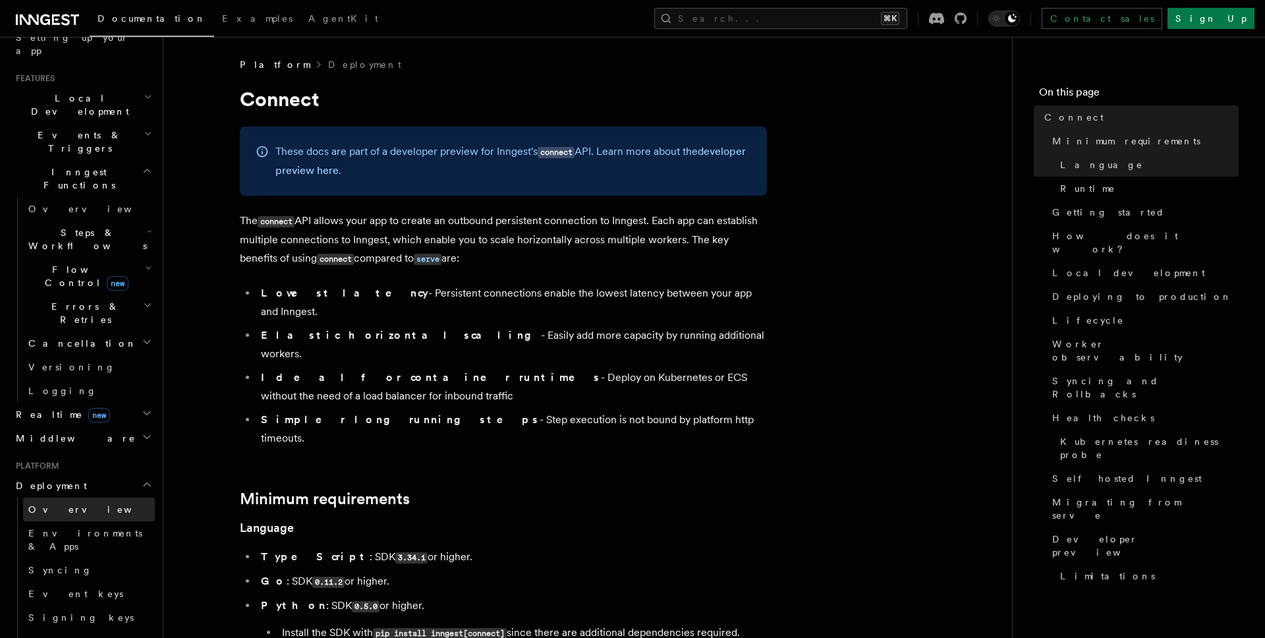
click at [82, 498] on link "Overview" at bounding box center [89, 510] width 132 height 24
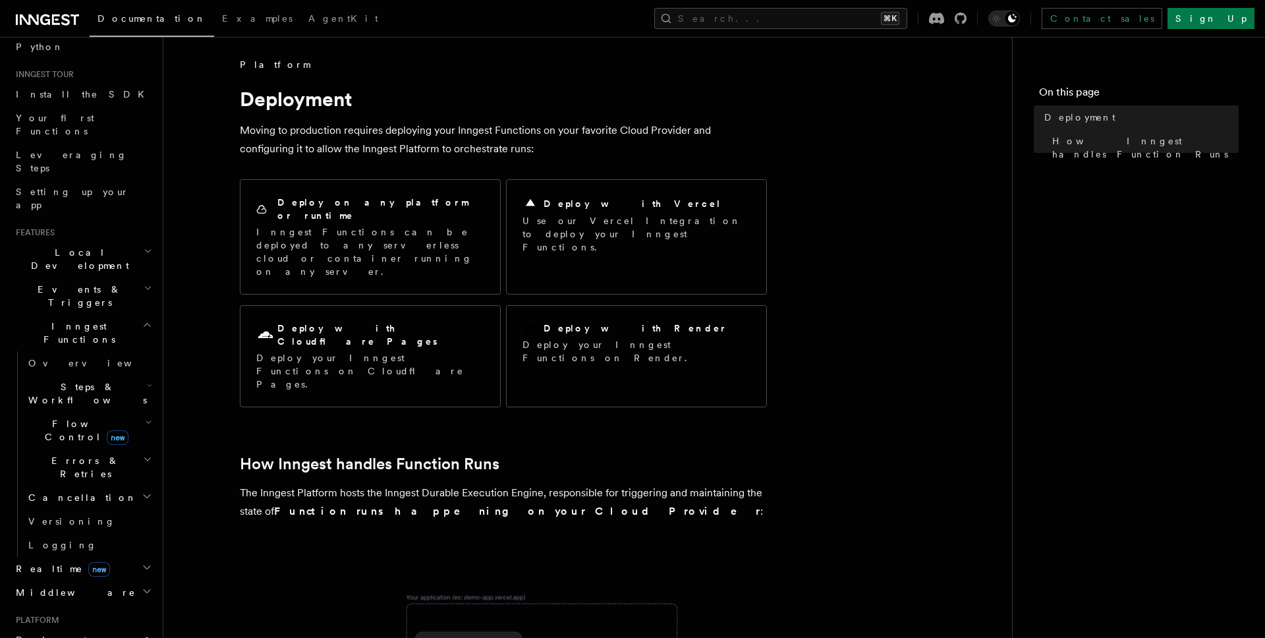
scroll to position [80, 0]
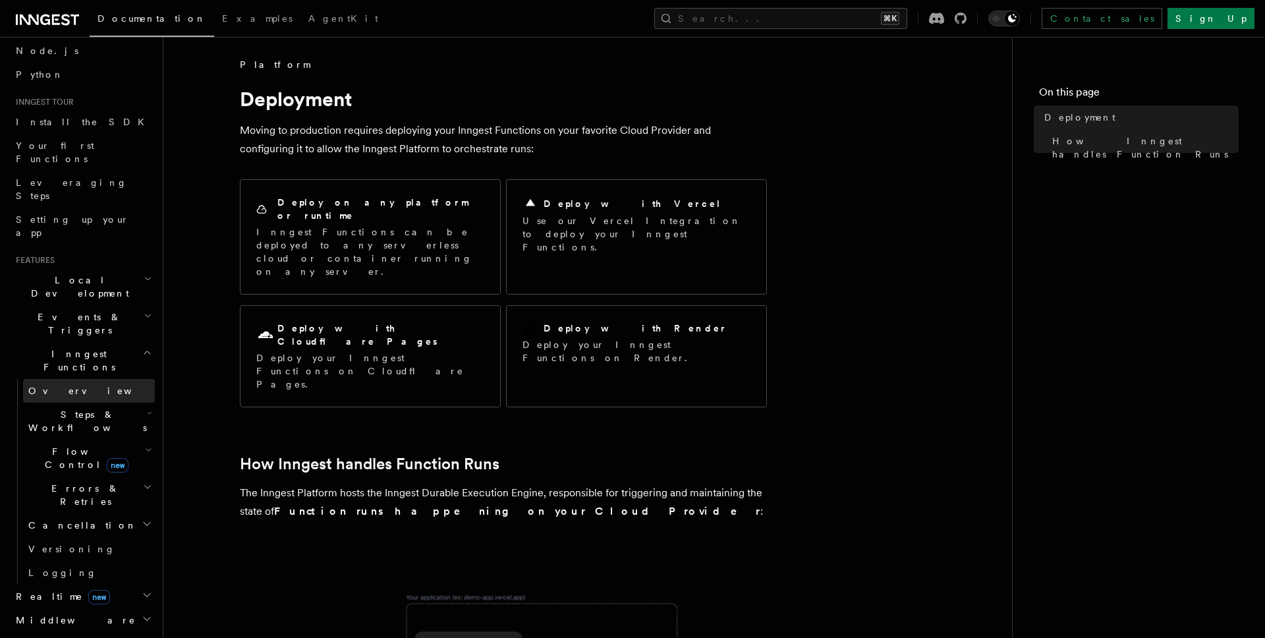
click at [82, 379] on link "Overview" at bounding box center [89, 391] width 132 height 24
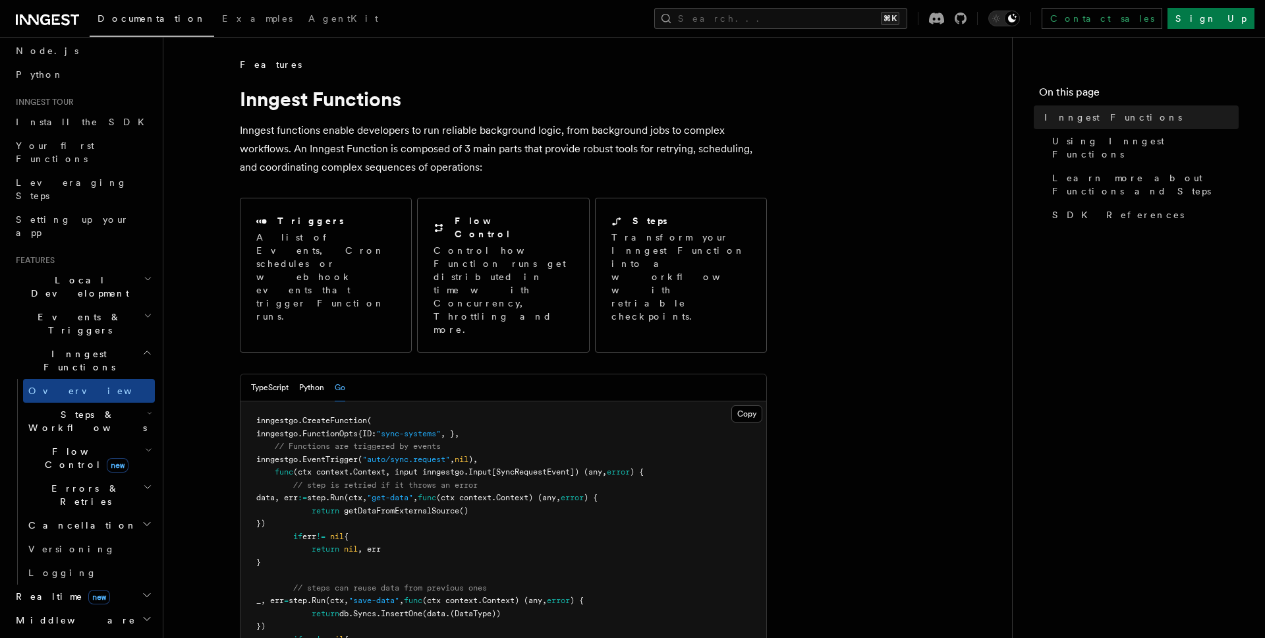
click at [67, 273] on span "Local Development" at bounding box center [77, 286] width 133 height 26
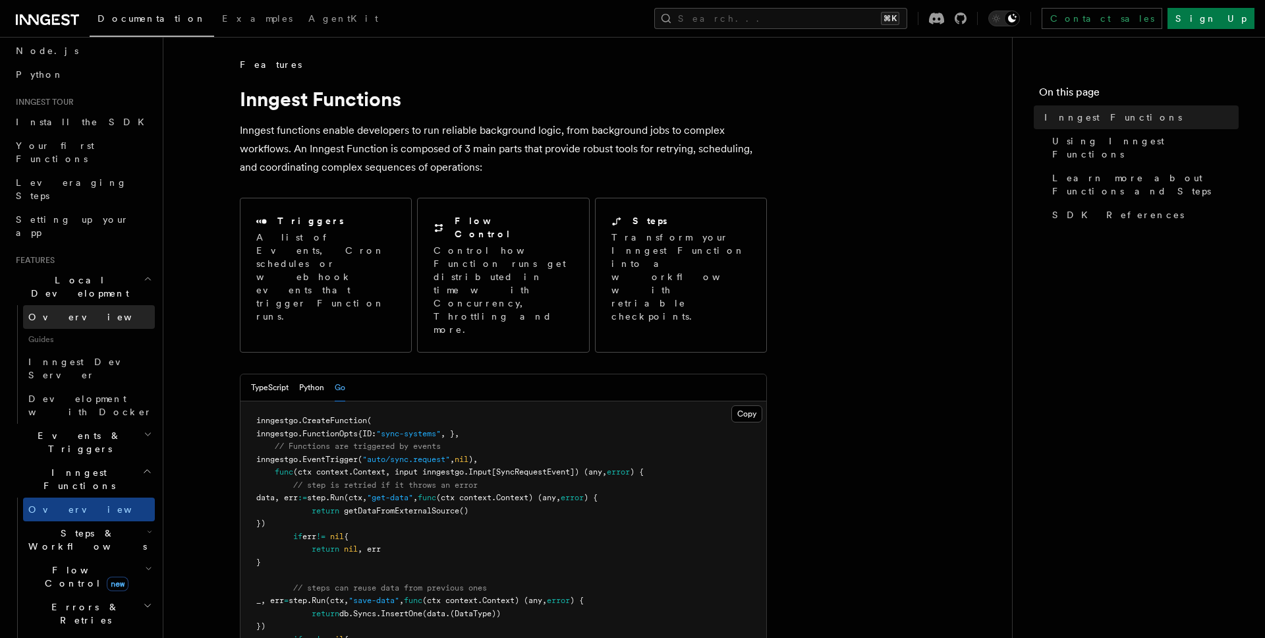
click at [75, 305] on link "Overview" at bounding box center [89, 317] width 132 height 24
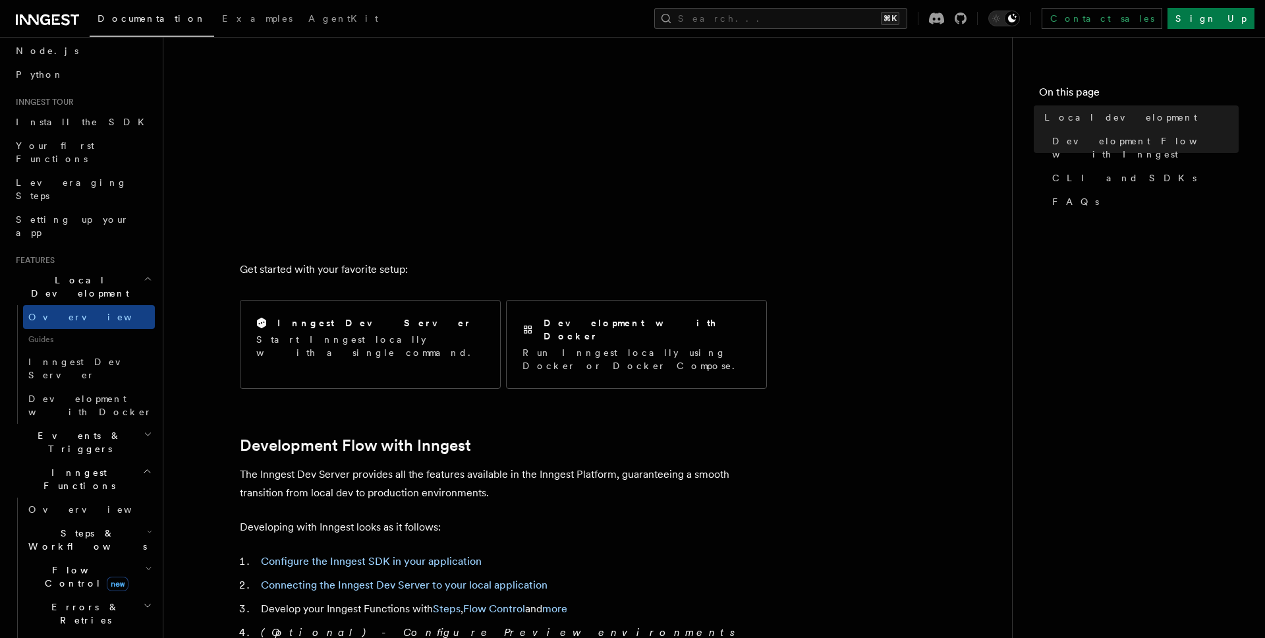
scroll to position [324, 0]
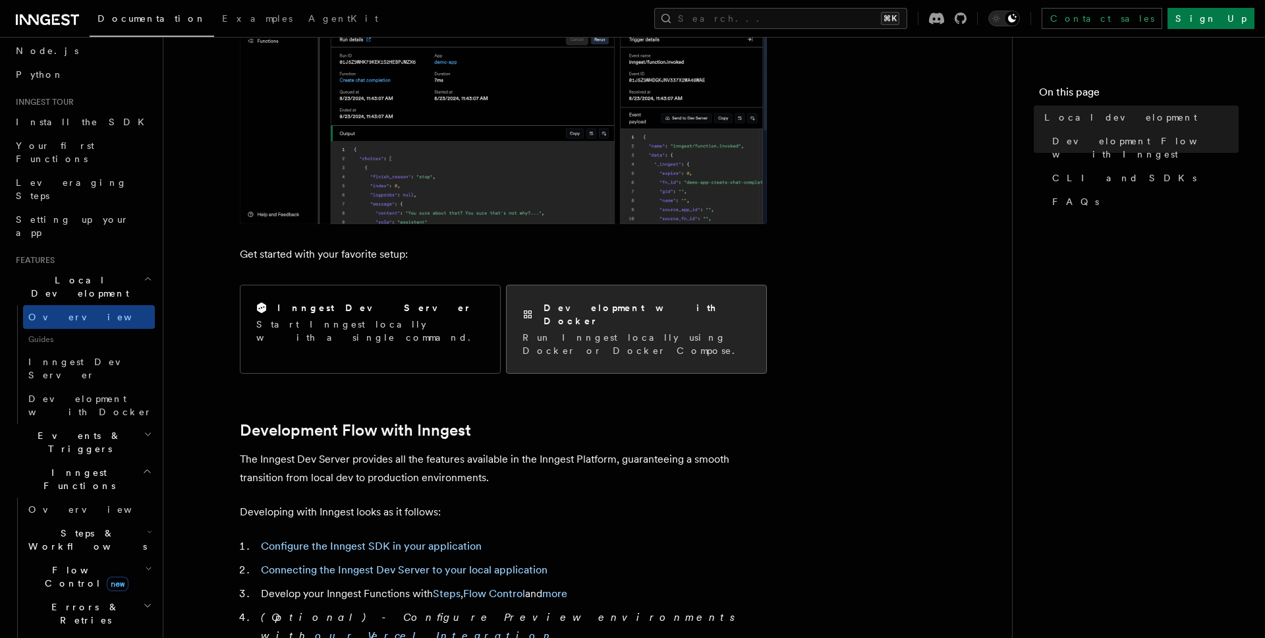
click at [532, 331] on p "Run Inngest locally using Docker or Docker Compose." at bounding box center [637, 344] width 228 height 26
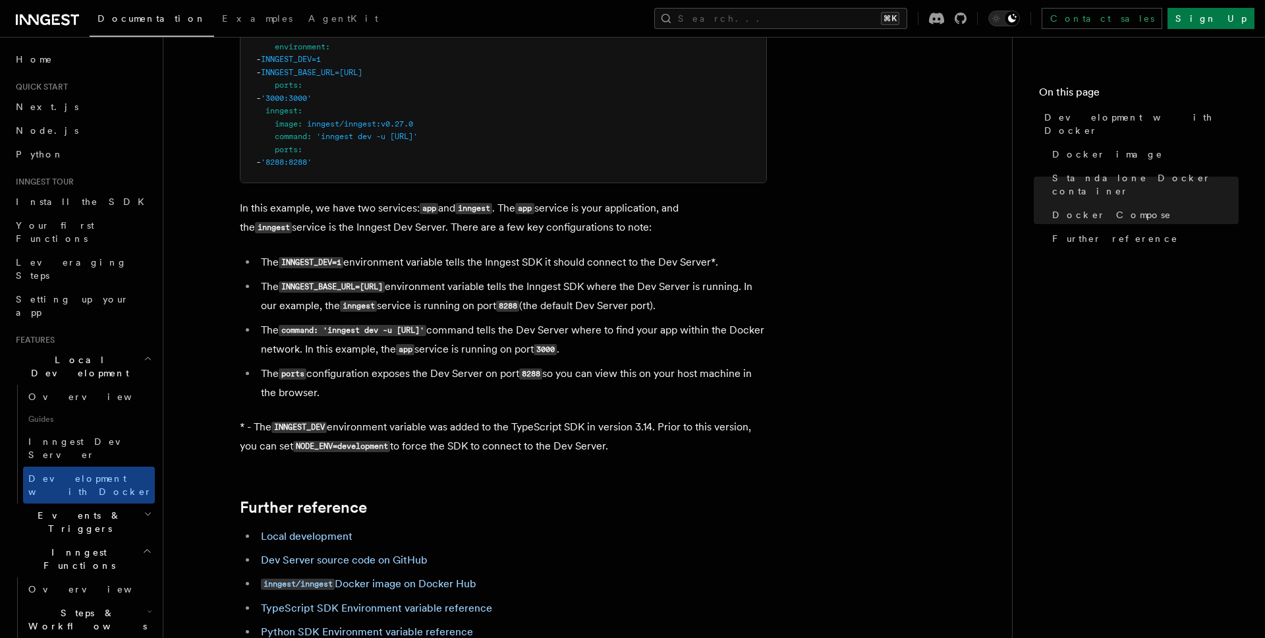
scroll to position [1038, 0]
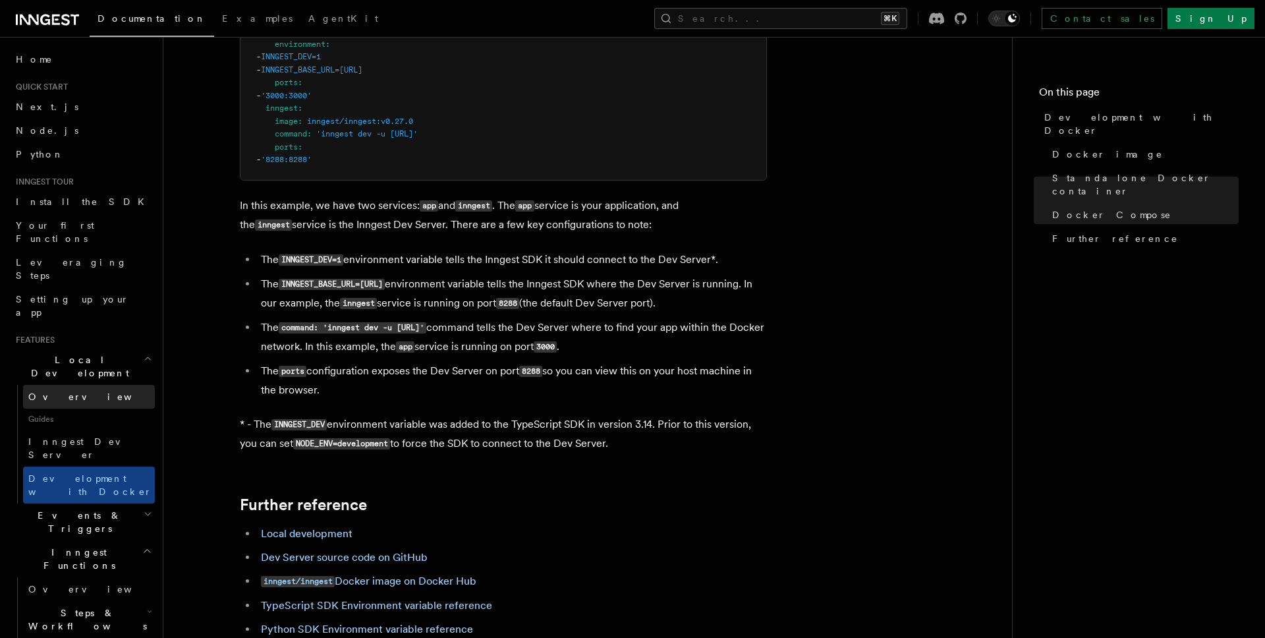
click at [72, 385] on link "Overview" at bounding box center [89, 397] width 132 height 24
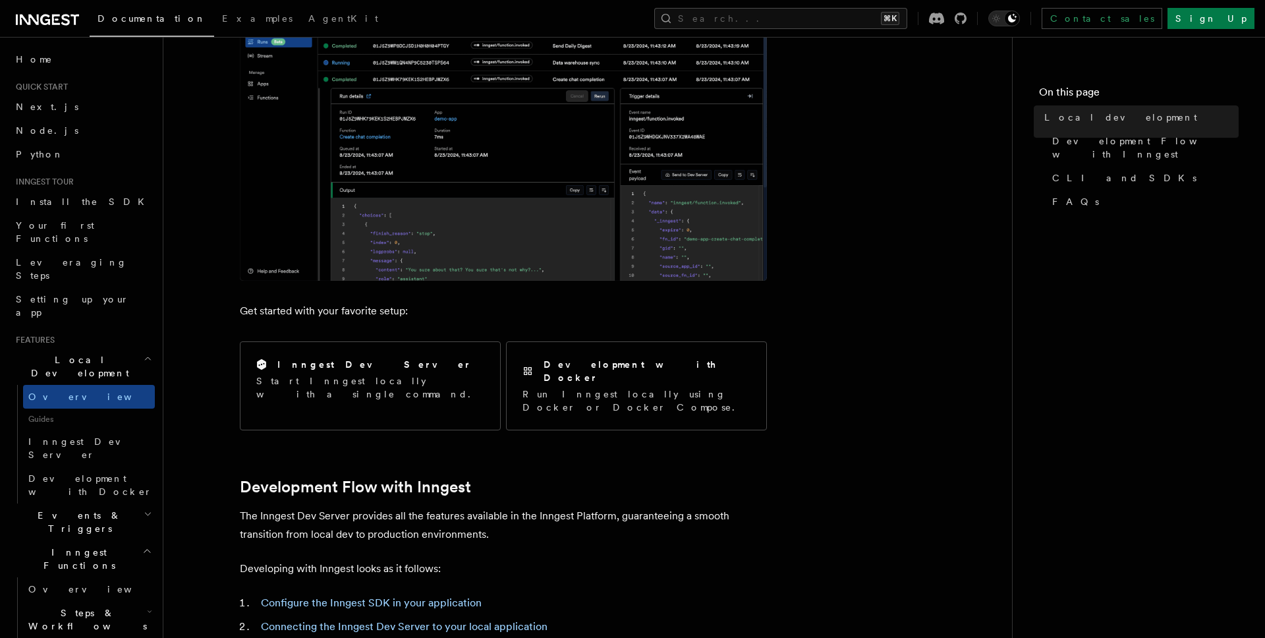
scroll to position [306, 0]
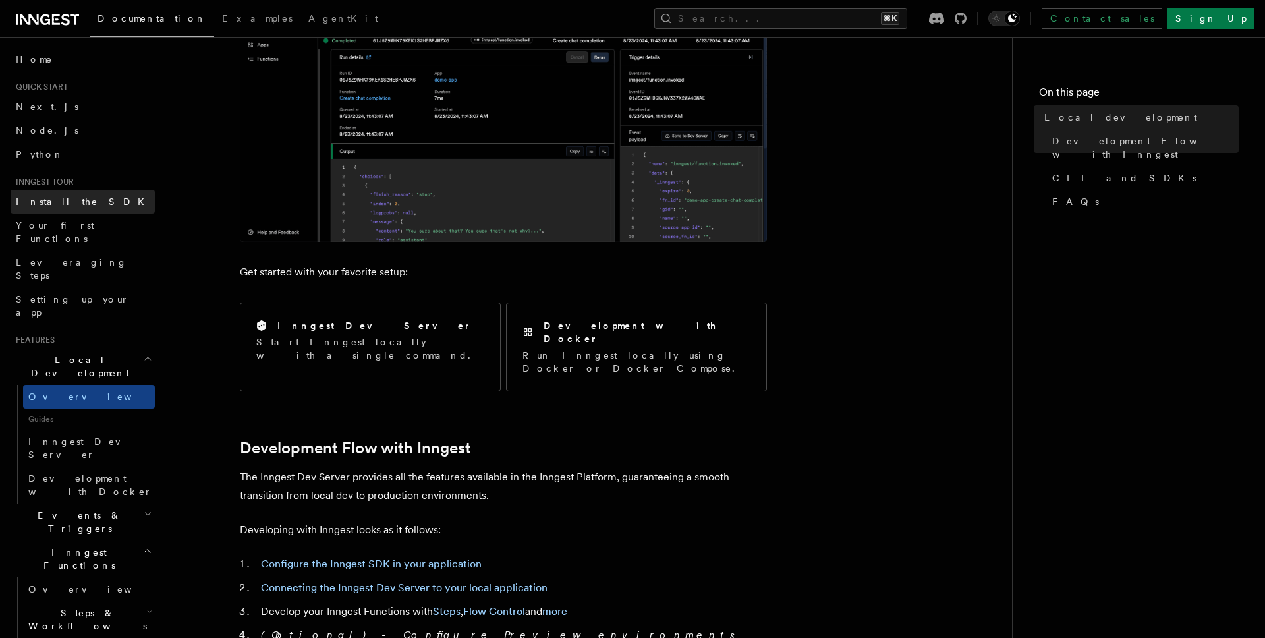
click at [76, 202] on span "Install the SDK" at bounding box center [84, 201] width 136 height 11
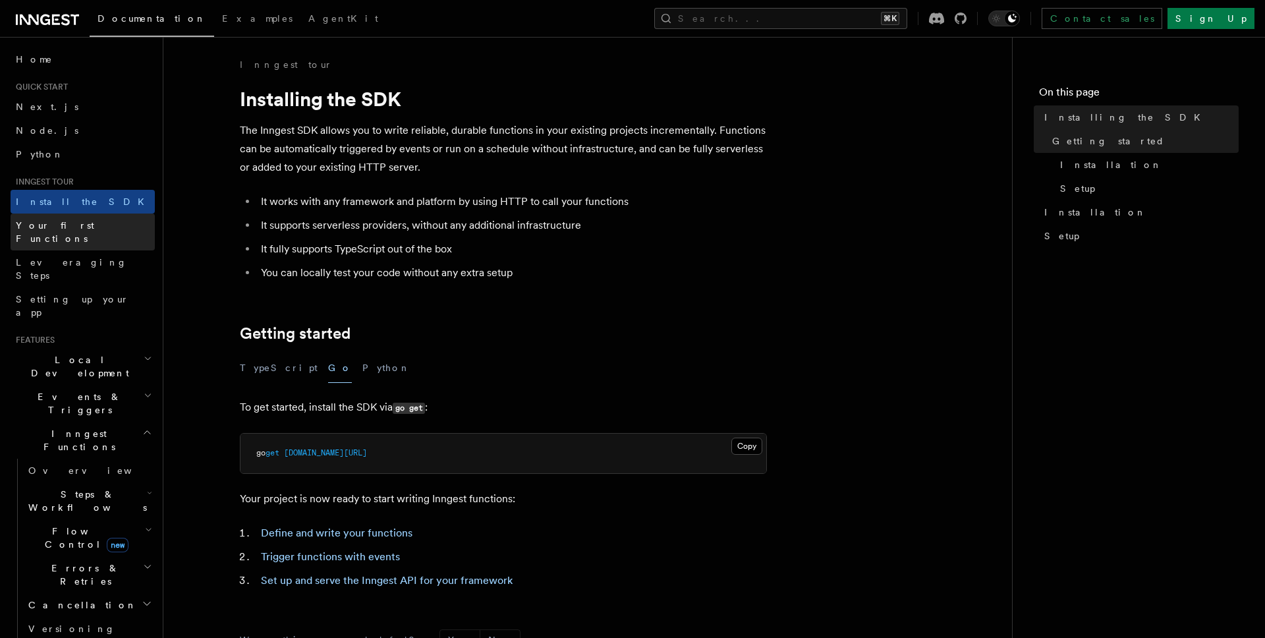
click at [83, 223] on span "Your first Functions" at bounding box center [55, 232] width 78 height 24
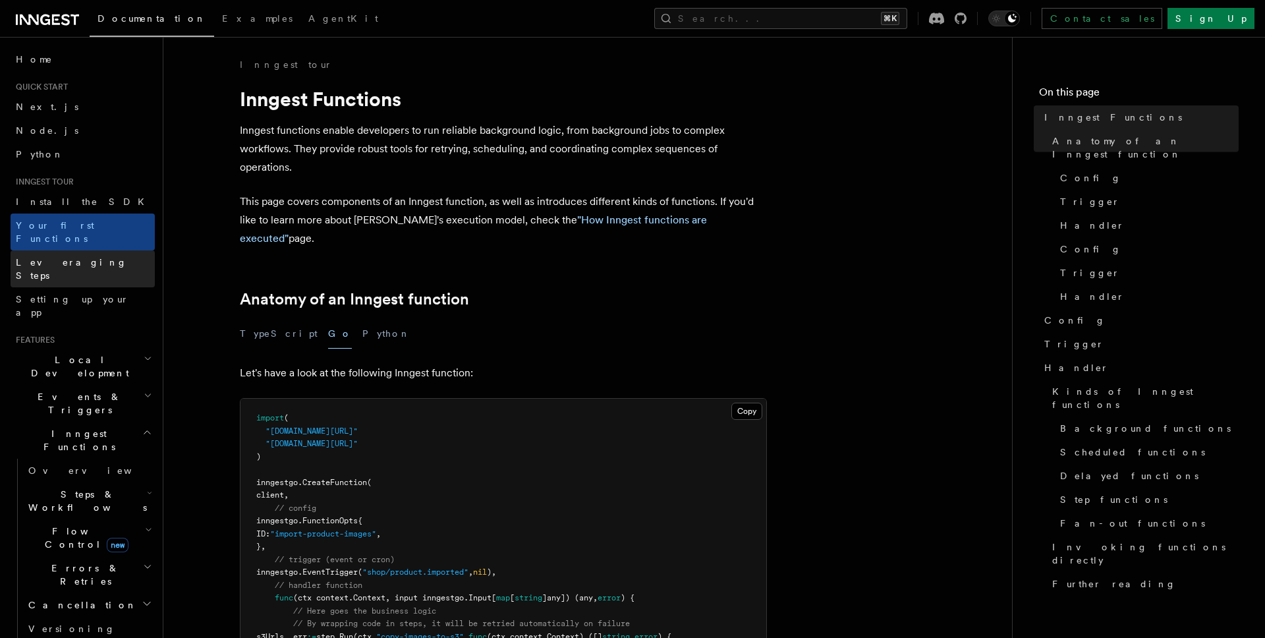
click at [84, 257] on span "Leveraging Steps" at bounding box center [71, 269] width 111 height 24
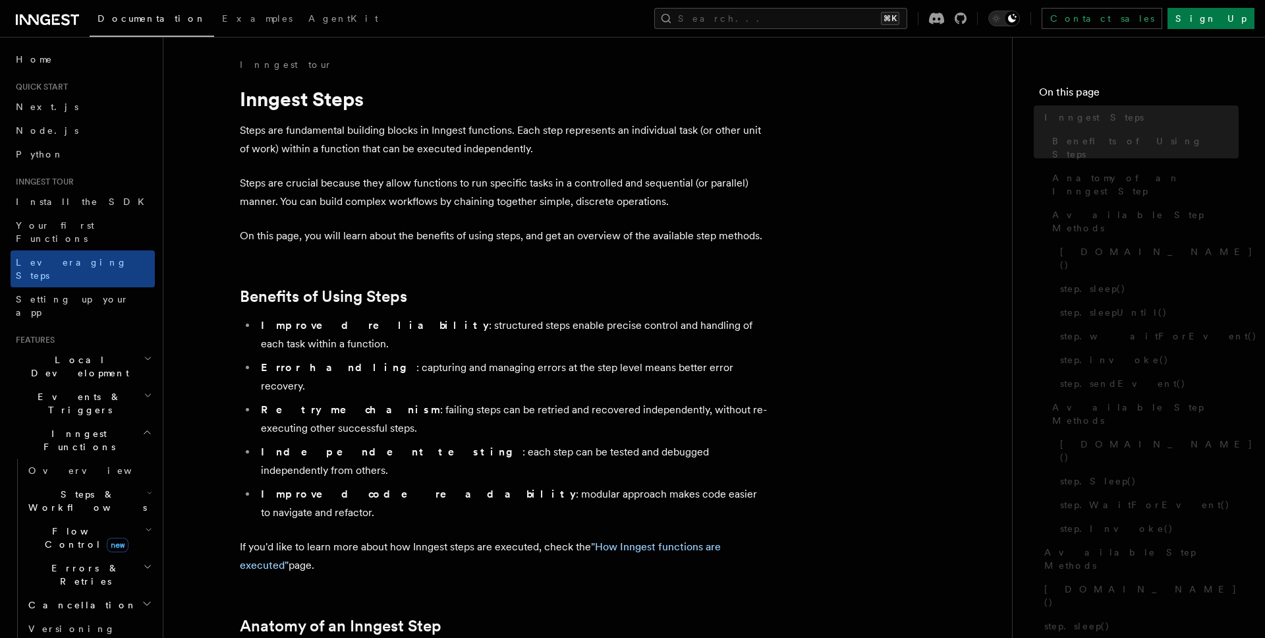
click at [86, 294] on span "Setting up your app" at bounding box center [72, 306] width 113 height 24
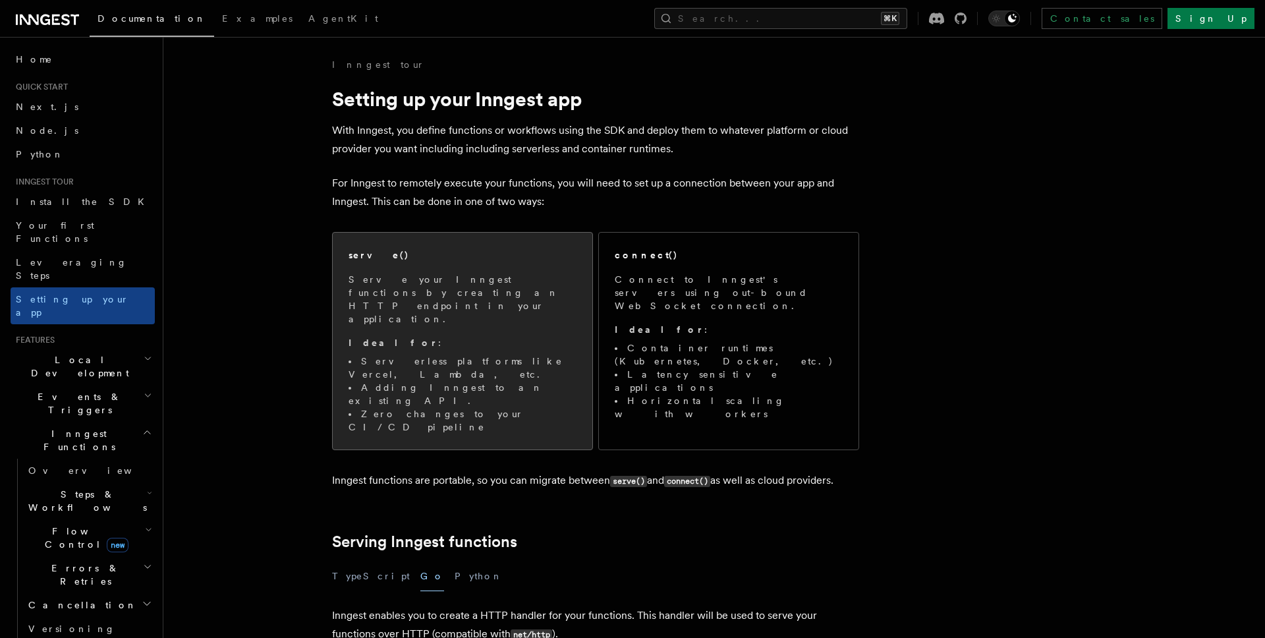
click at [498, 355] on li "Serverless platforms like Vercel, Lambda, etc." at bounding box center [463, 368] width 228 height 26
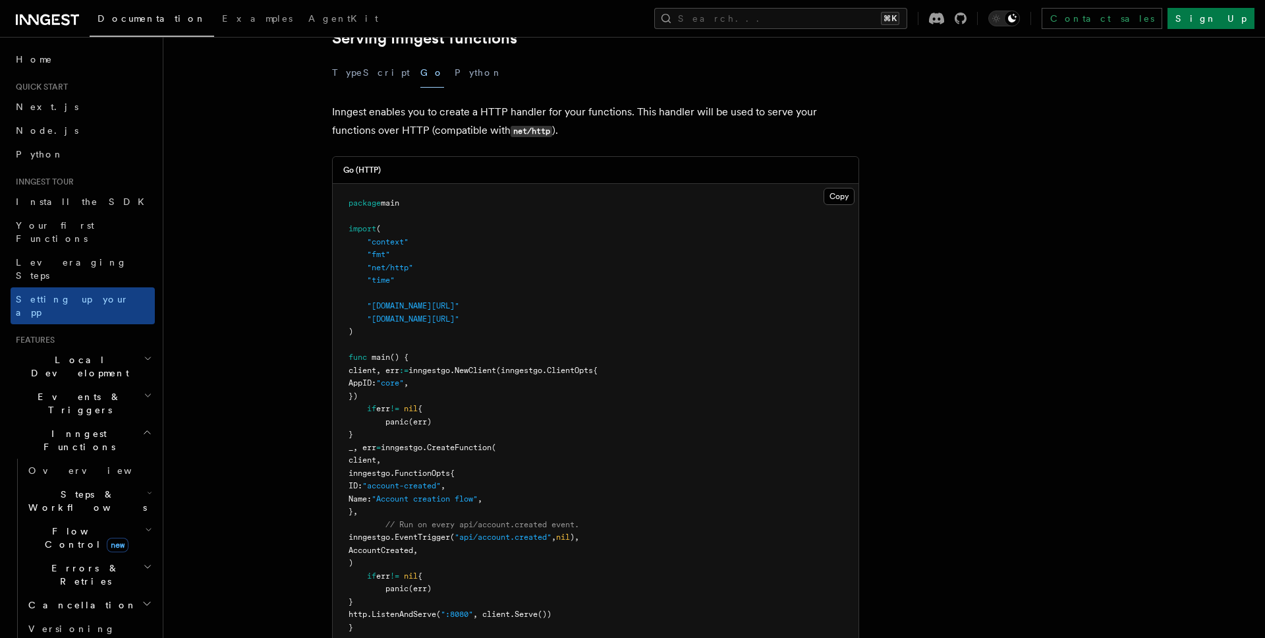
scroll to position [504, 0]
click at [109, 482] on h2 "Steps & Workflows" at bounding box center [89, 500] width 132 height 37
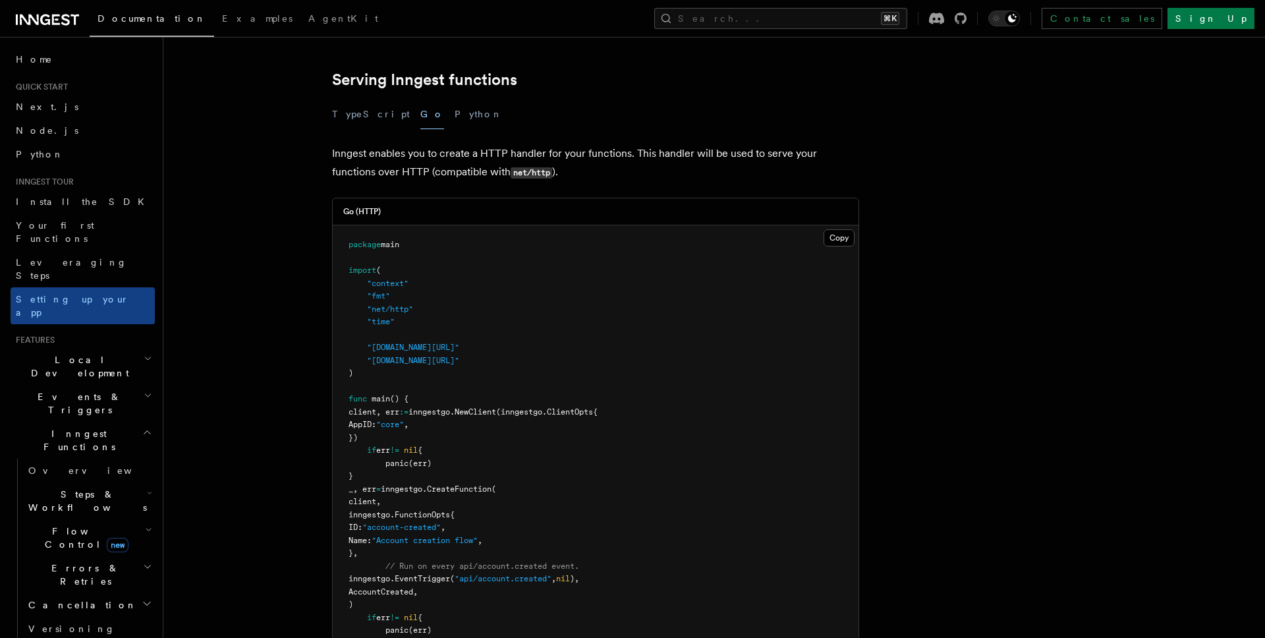
scroll to position [461, 0]
click at [286, 324] on article "Inngest tour Setting up your Inngest app With Inngest, you define functions or …" at bounding box center [680, 457] width 991 height 1720
click at [929, 359] on article "Inngest tour Setting up your Inngest app With Inngest, you define functions or …" at bounding box center [680, 457] width 991 height 1720
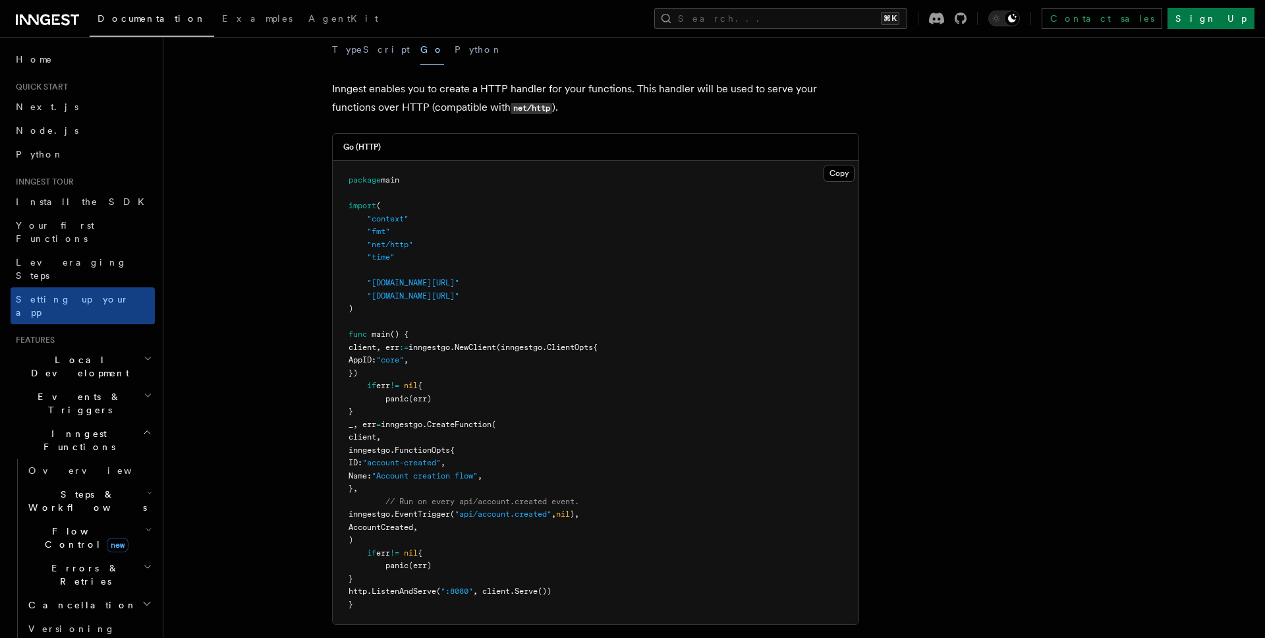
scroll to position [527, 0]
drag, startPoint x: 368, startPoint y: 281, endPoint x: 382, endPoint y: 314, distance: 36.1
click at [382, 314] on code "package main import ( "context" "fmt" "net/http" "time" "github.com/inngest/inn…" at bounding box center [473, 392] width 249 height 434
click at [613, 314] on pre "package main import ( "context" "fmt" "net/http" "time" "github.com/inngest/inn…" at bounding box center [596, 391] width 526 height 463
drag, startPoint x: 364, startPoint y: 358, endPoint x: 447, endPoint y: 472, distance: 140.5
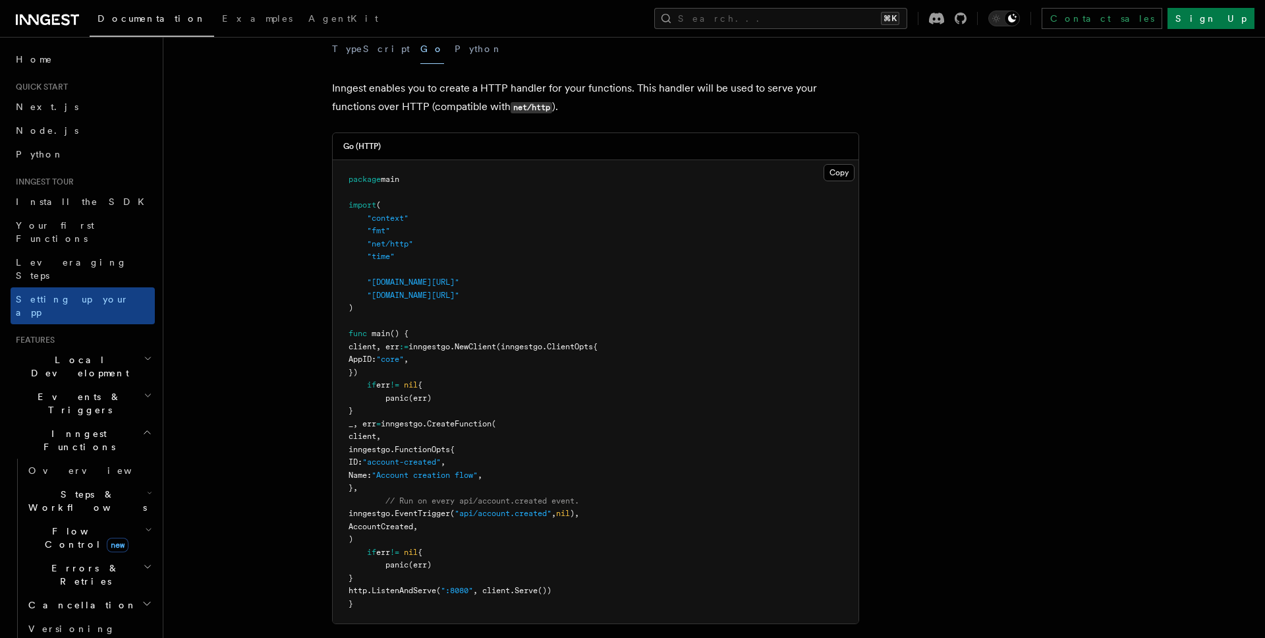
click at [447, 472] on pre "package main import ( "context" "fmt" "net/http" "time" "github.com/inngest/inn…" at bounding box center [596, 391] width 526 height 463
click at [424, 513] on pre "package main import ( "context" "fmt" "net/http" "time" "github.com/inngest/inn…" at bounding box center [596, 391] width 526 height 463
copy code "_, err = inngestgo. CreateFunction ( client, inngestgo.FunctionOpts{ ID: "accou…"
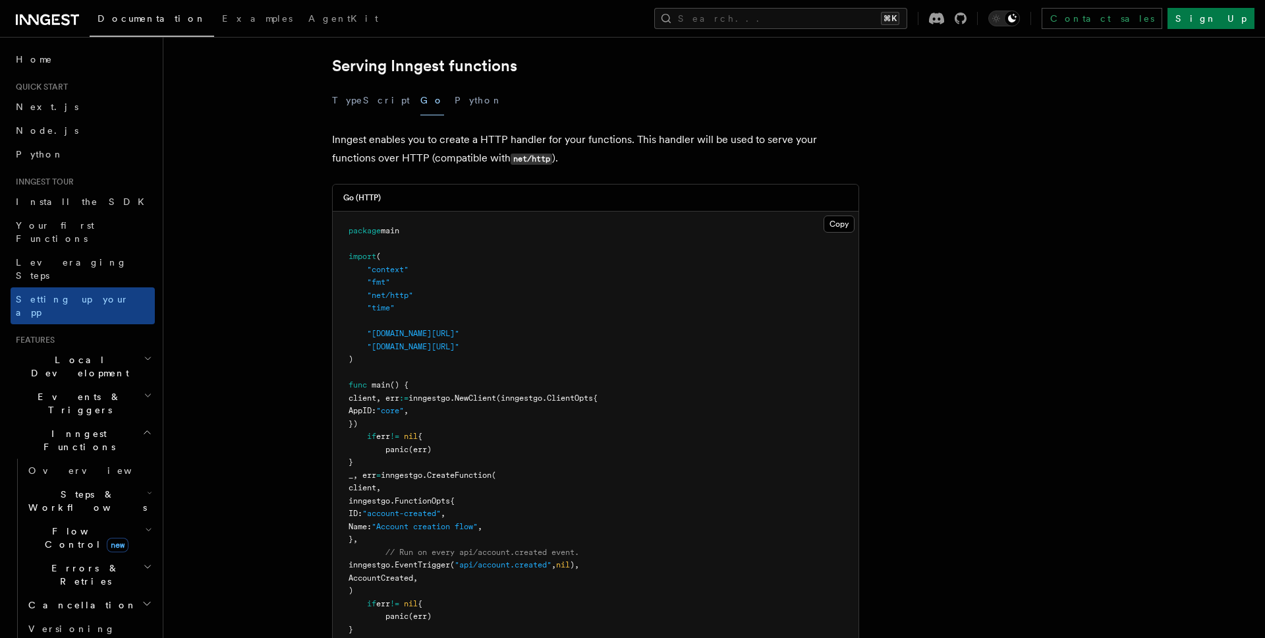
scroll to position [494, 0]
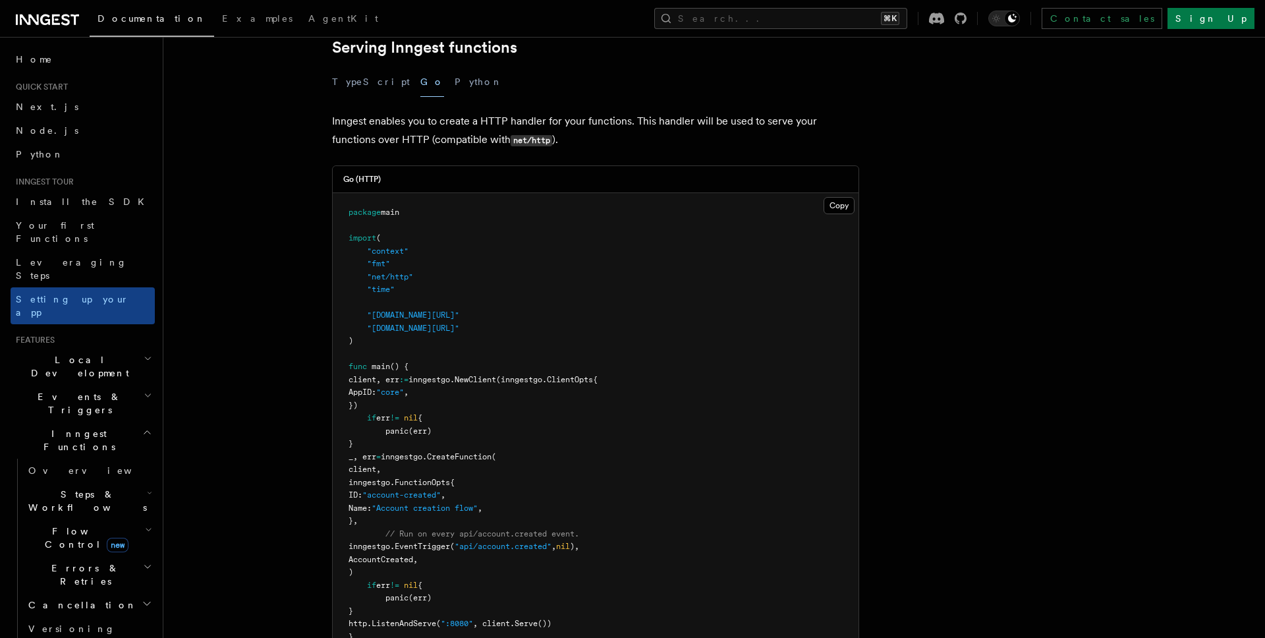
click at [306, 371] on article "Inngest tour Setting up your Inngest app With Inngest, you define functions or …" at bounding box center [680, 424] width 991 height 1720
click at [137, 385] on h2 "Events & Triggers" at bounding box center [83, 403] width 144 height 37
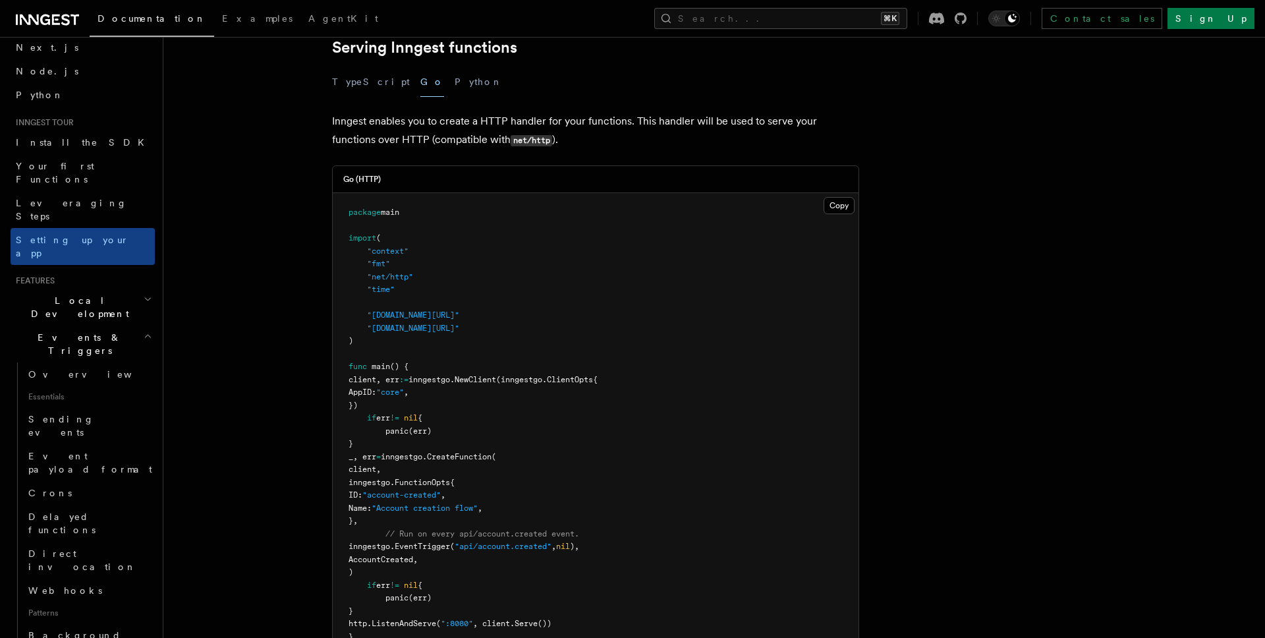
scroll to position [70, 0]
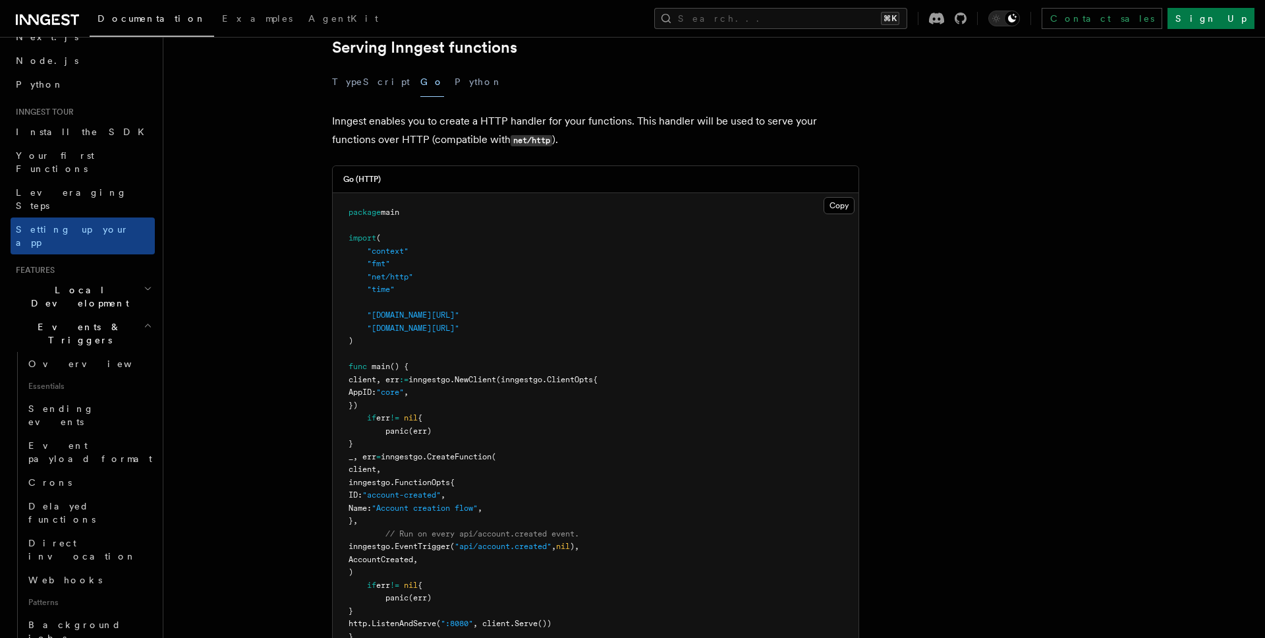
click at [147, 320] on icon "button" at bounding box center [148, 325] width 9 height 11
click at [144, 283] on icon "button" at bounding box center [148, 288] width 9 height 11
click at [69, 357] on span "Inngest Functions" at bounding box center [77, 370] width 132 height 26
click at [72, 357] on span "Inngest Functions" at bounding box center [77, 370] width 132 height 26
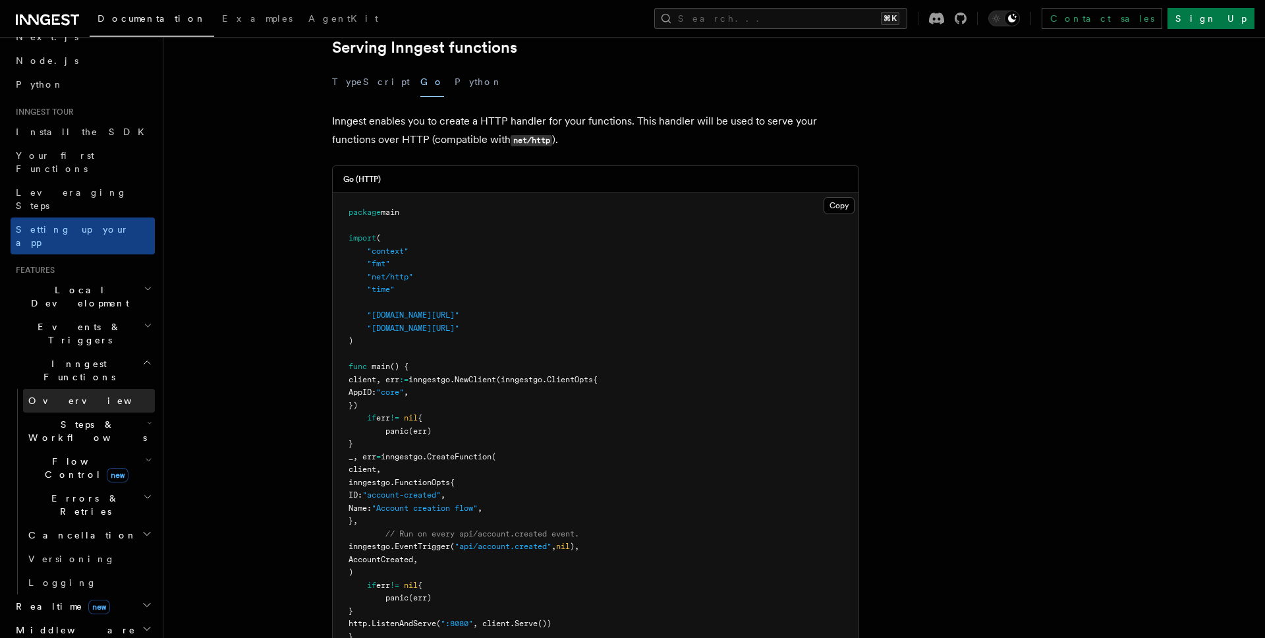
click at [70, 389] on link "Overview" at bounding box center [89, 401] width 132 height 24
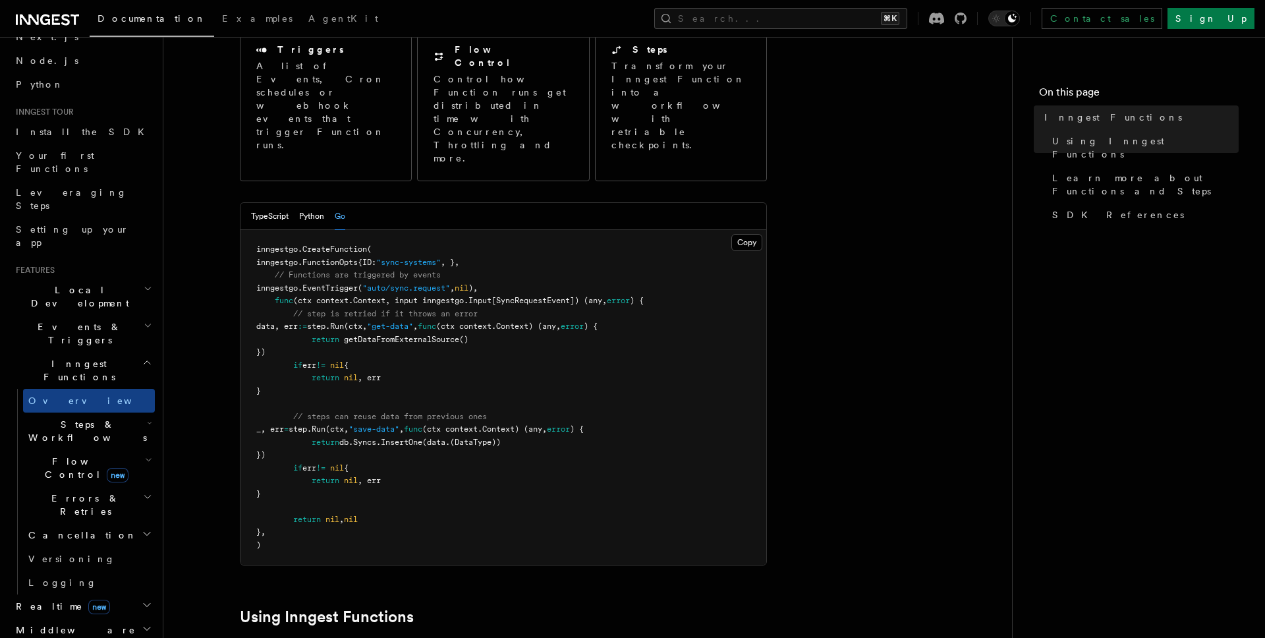
scroll to position [171, 0]
click at [312, 204] on button "Python" at bounding box center [311, 217] width 25 height 27
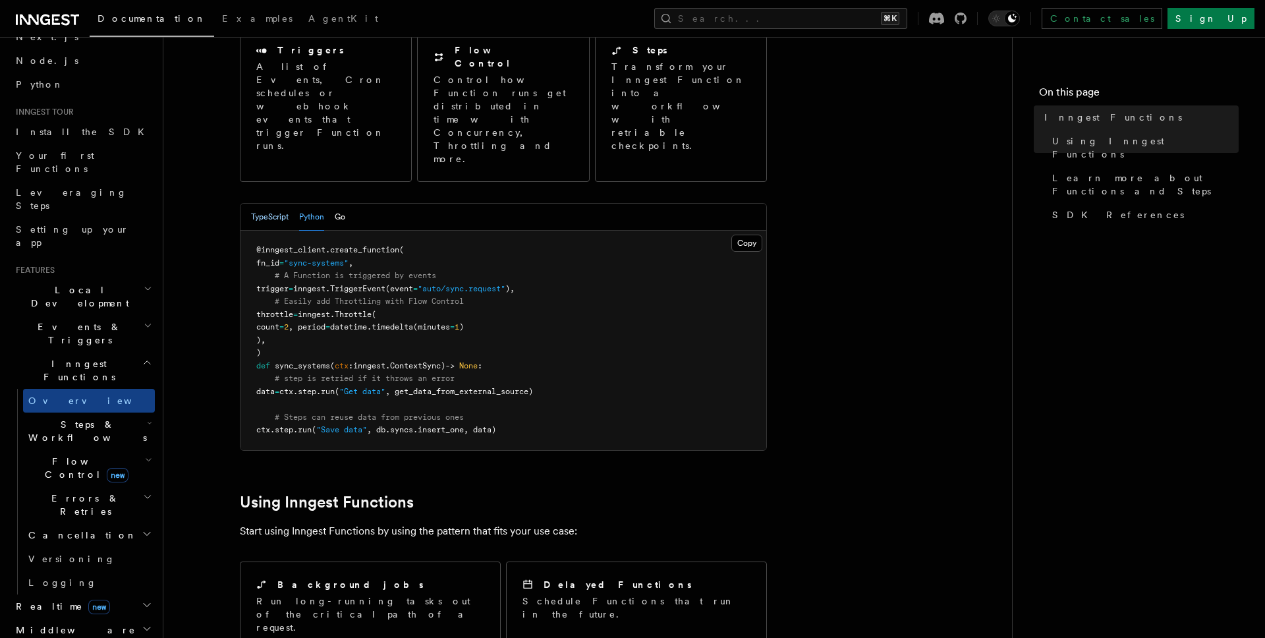
click at [263, 204] on button "TypeScript" at bounding box center [270, 217] width 38 height 27
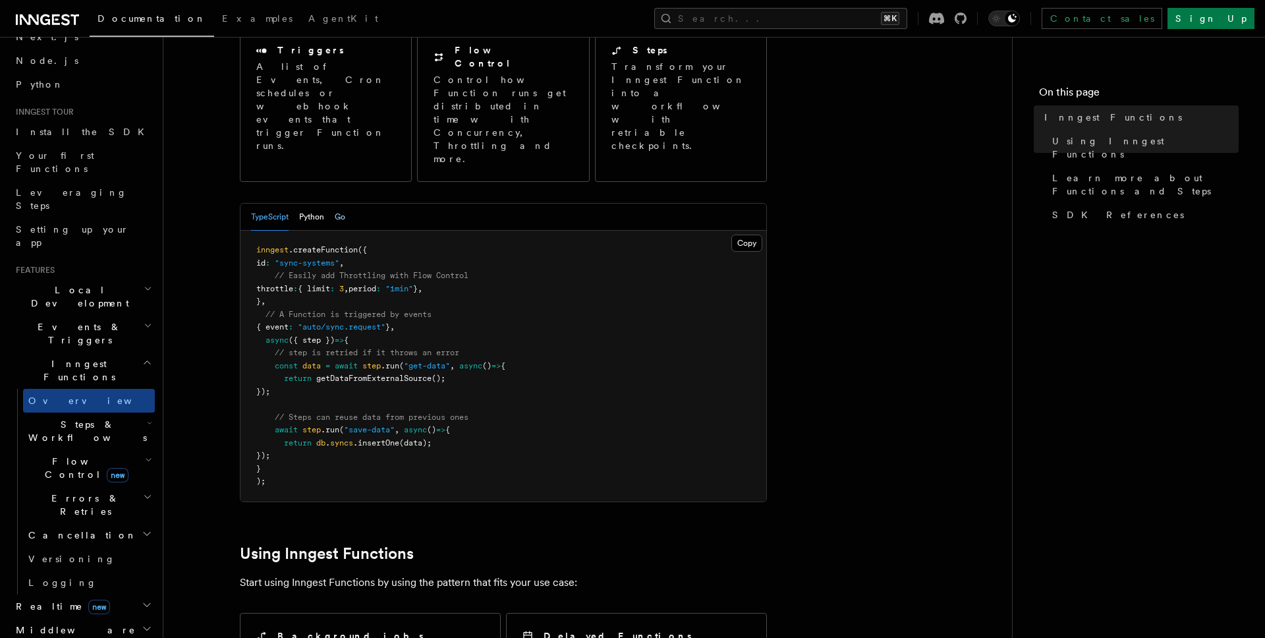
click at [338, 204] on button "Go" at bounding box center [340, 217] width 11 height 27
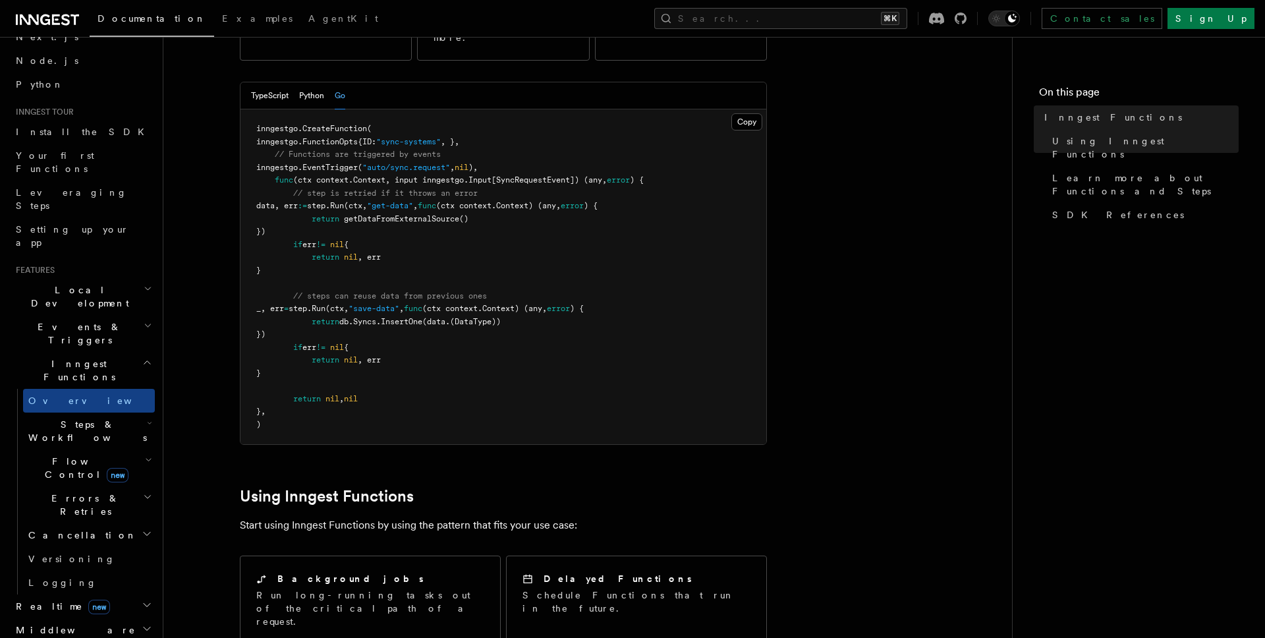
scroll to position [296, 0]
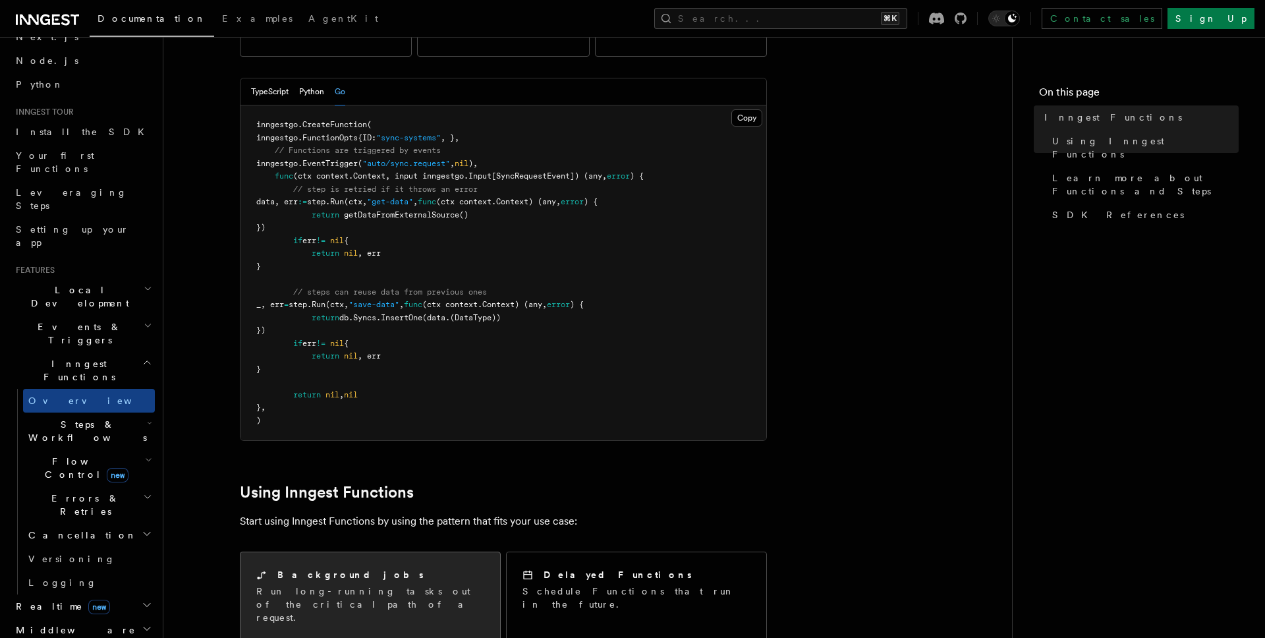
click at [322, 568] on h2 "Background jobs" at bounding box center [350, 574] width 146 height 13
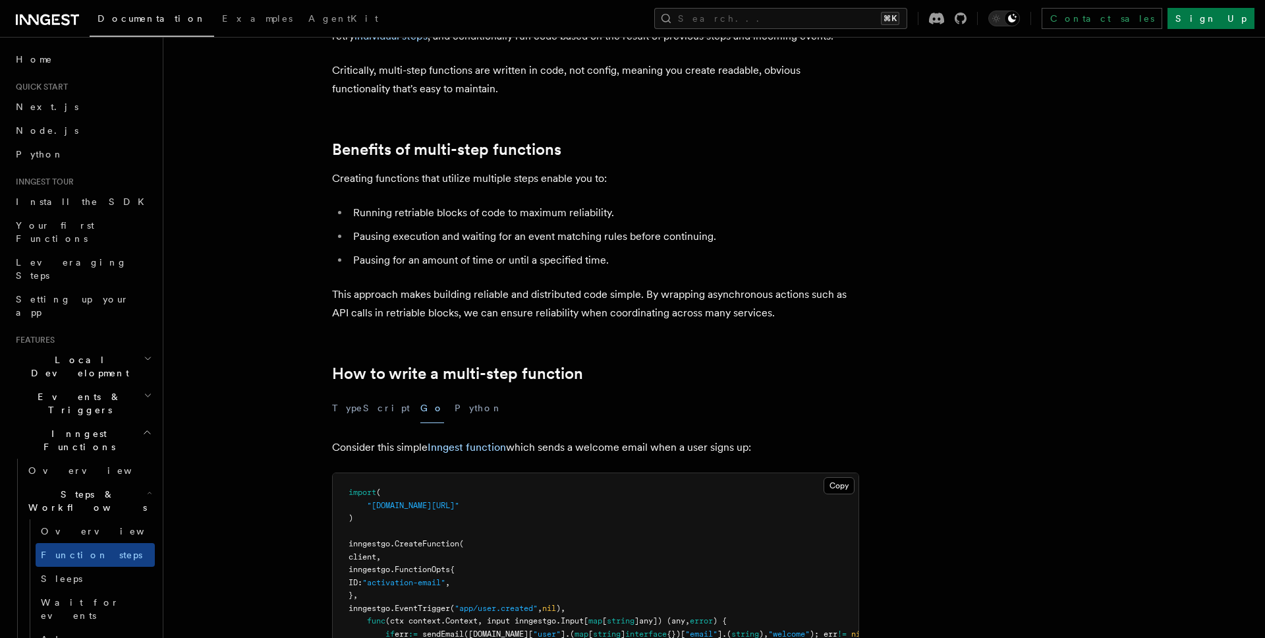
scroll to position [359, 0]
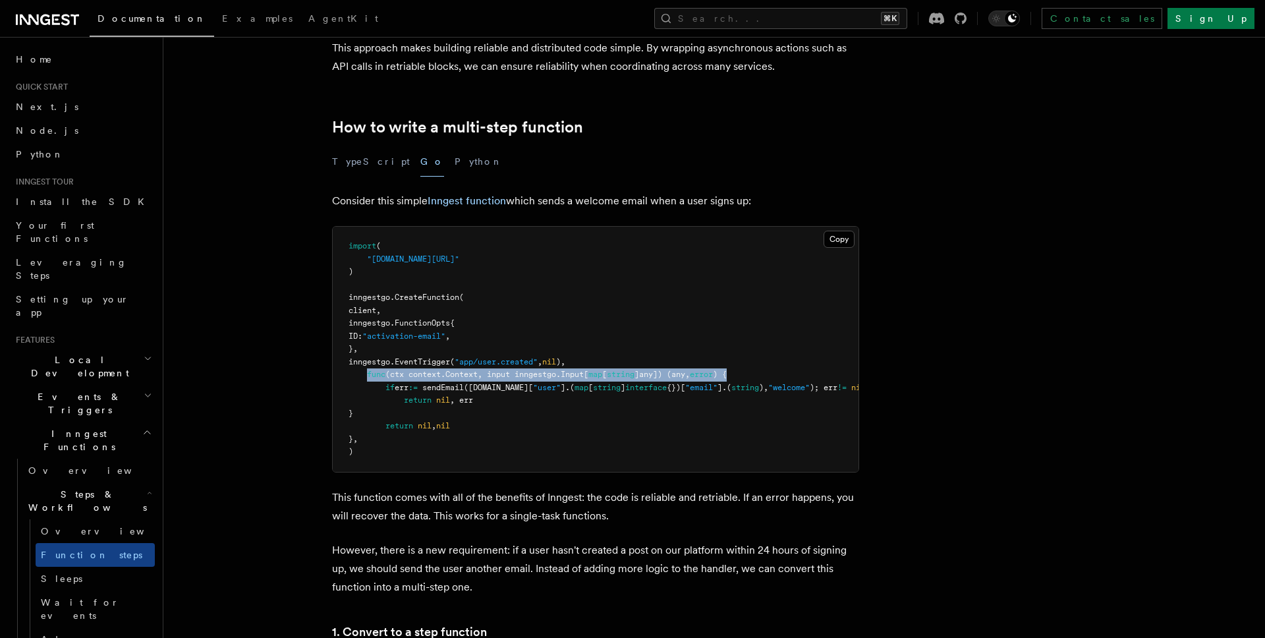
drag, startPoint x: 369, startPoint y: 373, endPoint x: 754, endPoint y: 375, distance: 385.5
click at [754, 375] on pre "import ( "[DOMAIN_NAME][URL]" ) inngestgo. CreateFunction ( client, inngestgo.F…" at bounding box center [596, 349] width 526 height 245
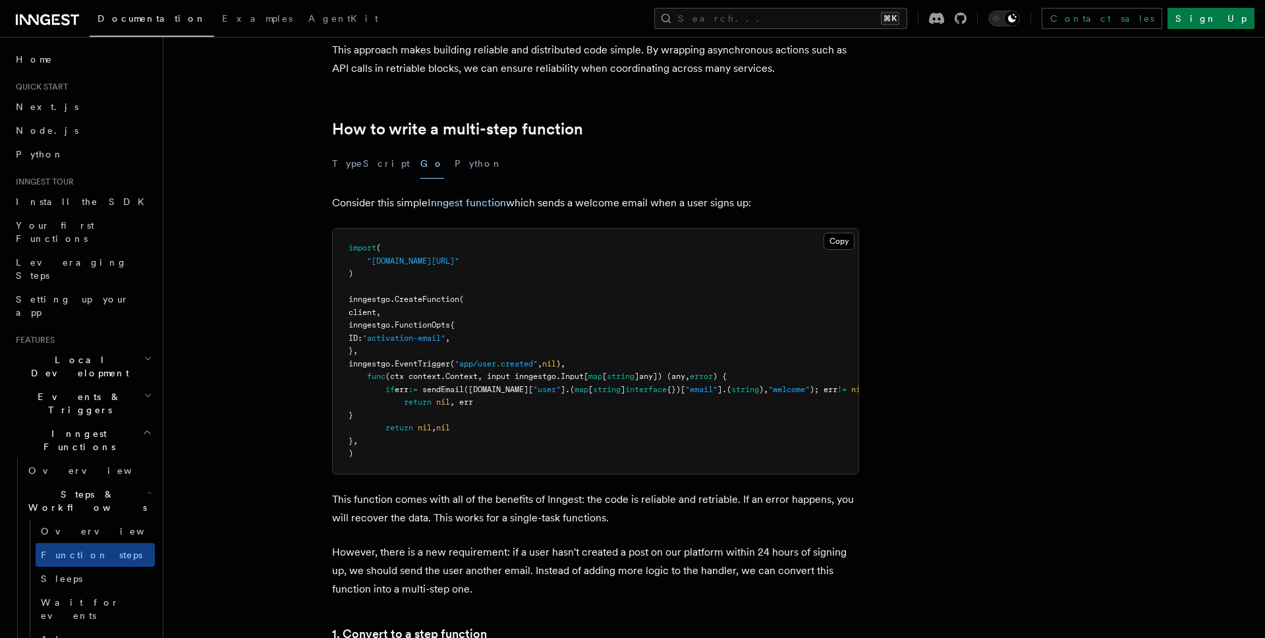
scroll to position [356, 0]
click at [85, 353] on span "Local Development" at bounding box center [77, 366] width 133 height 26
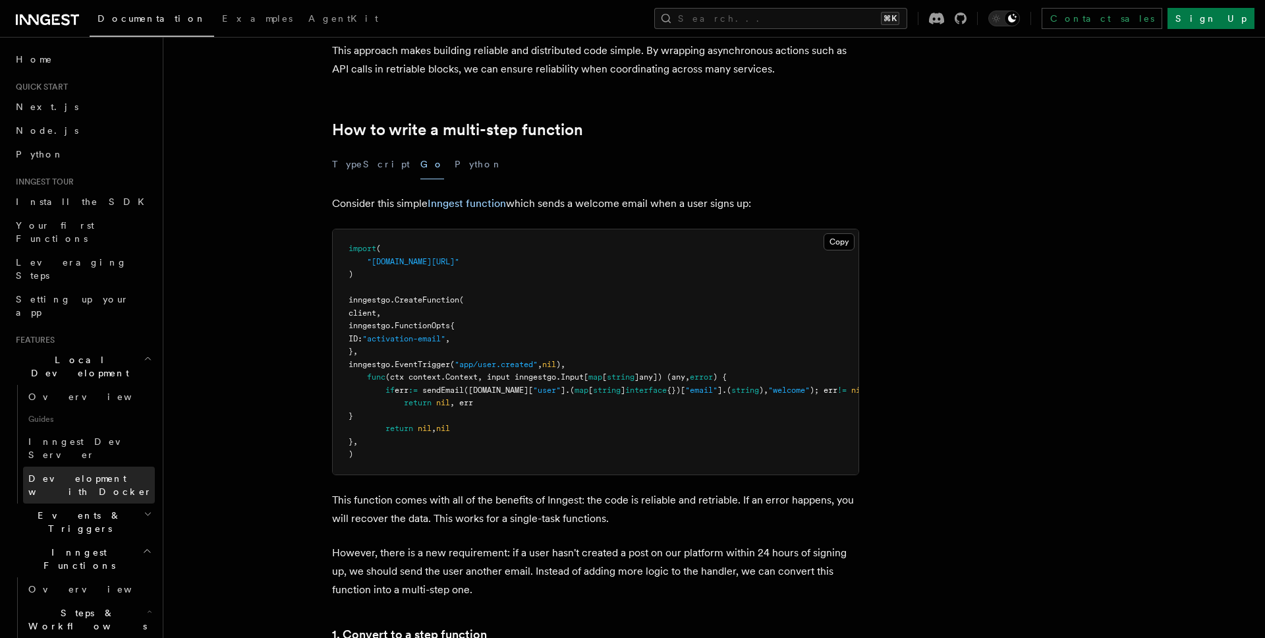
click at [115, 473] on span "Development with Docker" at bounding box center [90, 485] width 124 height 24
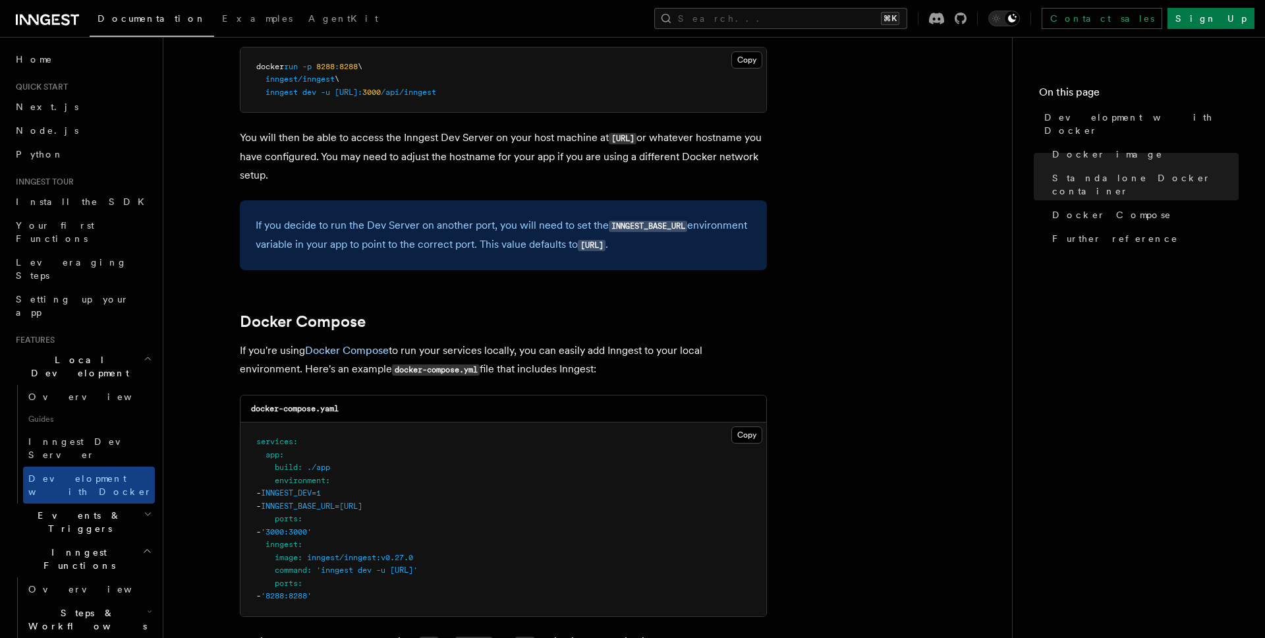
scroll to position [764, 0]
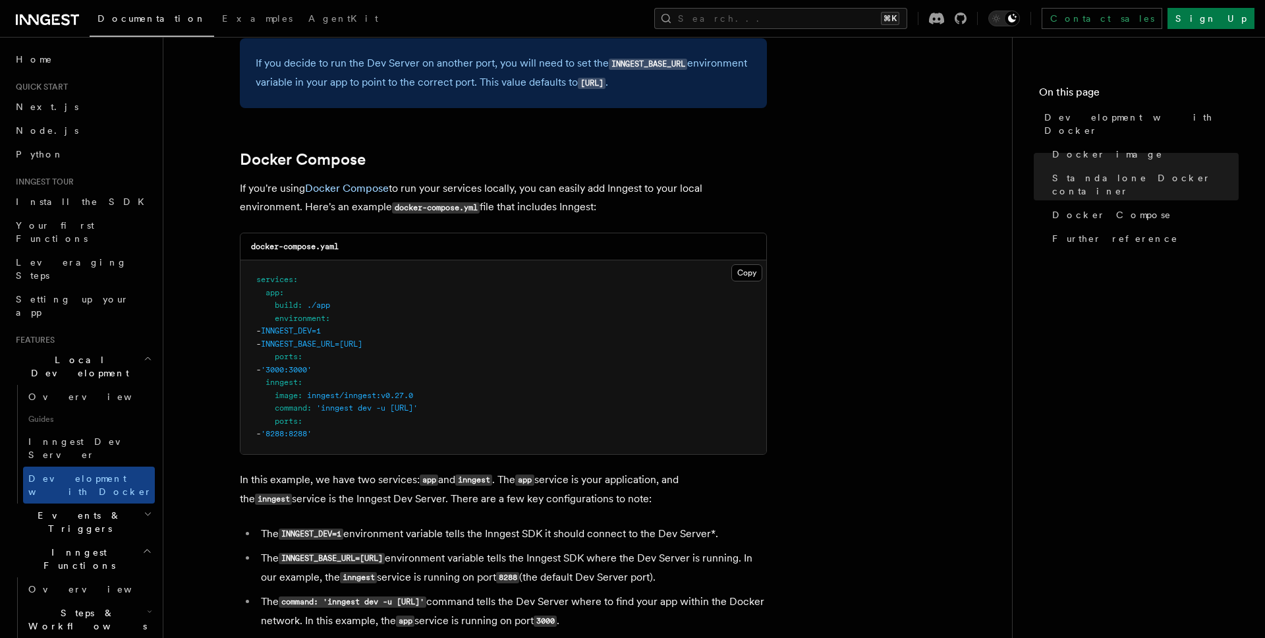
drag, startPoint x: 271, startPoint y: 411, endPoint x: 546, endPoint y: 410, distance: 274.8
click at [546, 410] on pre "services : app : build : ./app environment : - INNGEST_DEV=1 - INNGEST_BASE_URL…" at bounding box center [504, 357] width 526 height 194
copy span "command : 'inngest dev -u [URL]'"
click at [231, 254] on article "Features Local Development Development with Docker Inngest provides a Docker im…" at bounding box center [588, 232] width 807 height 1877
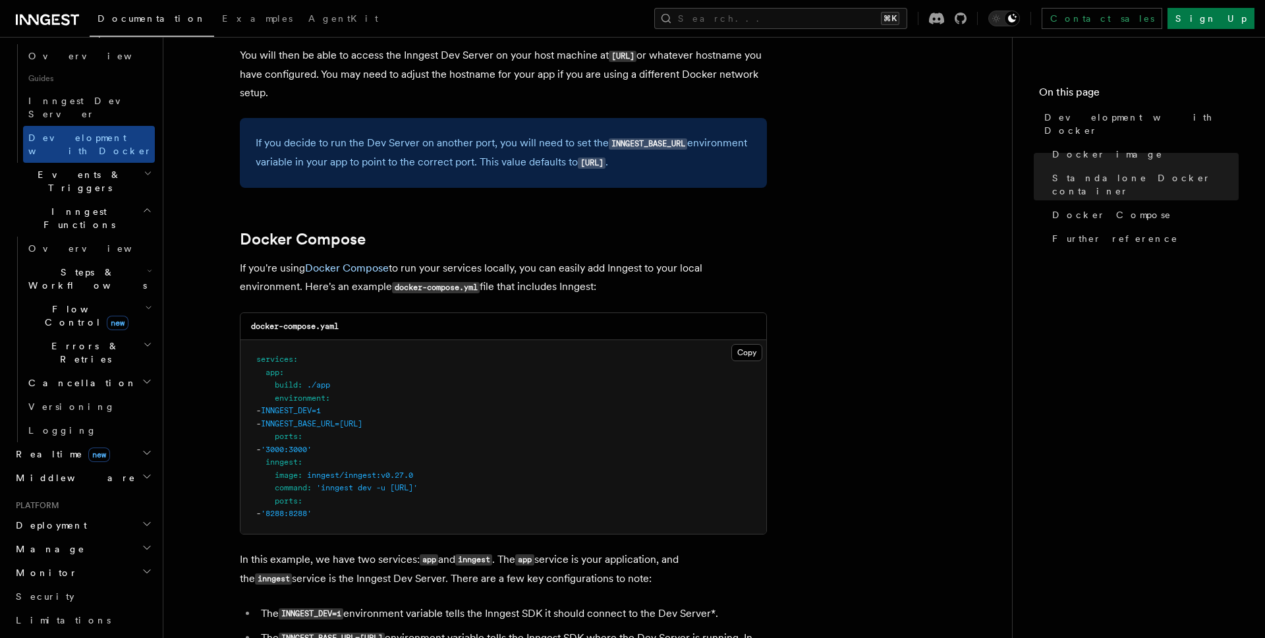
scroll to position [413, 0]
